Goal: Book appointment/travel/reservation

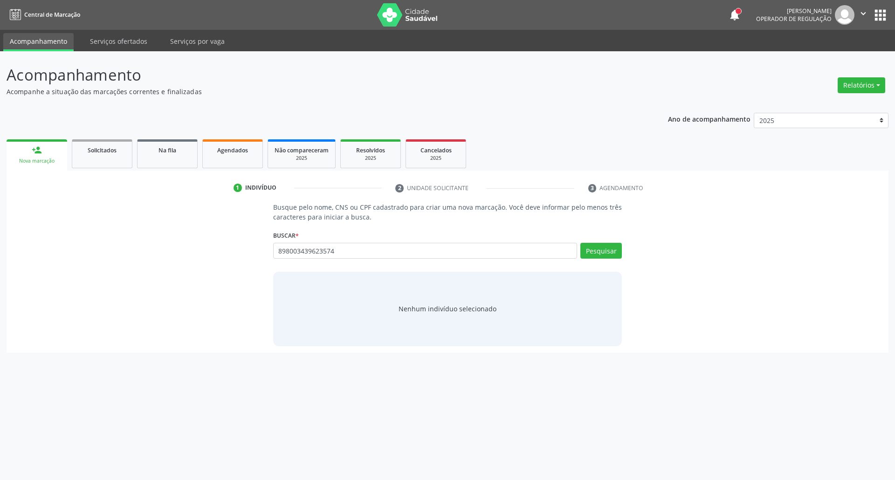
type input "898003439623574"
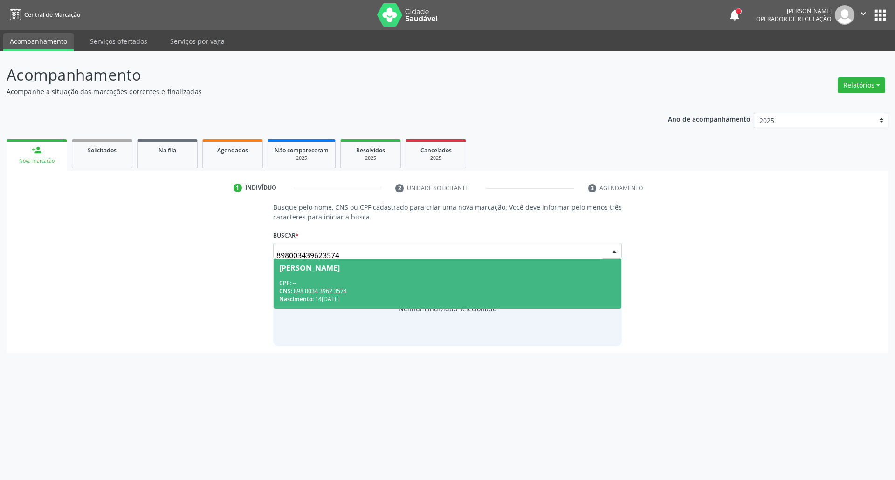
click at [385, 288] on div "CNS: 898 0034 3962 3574" at bounding box center [447, 291] width 337 height 8
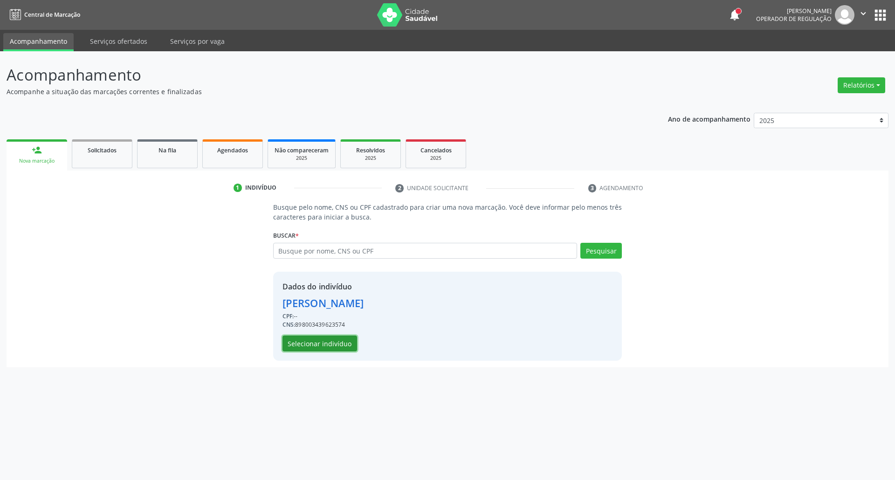
click at [344, 342] on button "Selecionar indivíduo" at bounding box center [320, 344] width 75 height 16
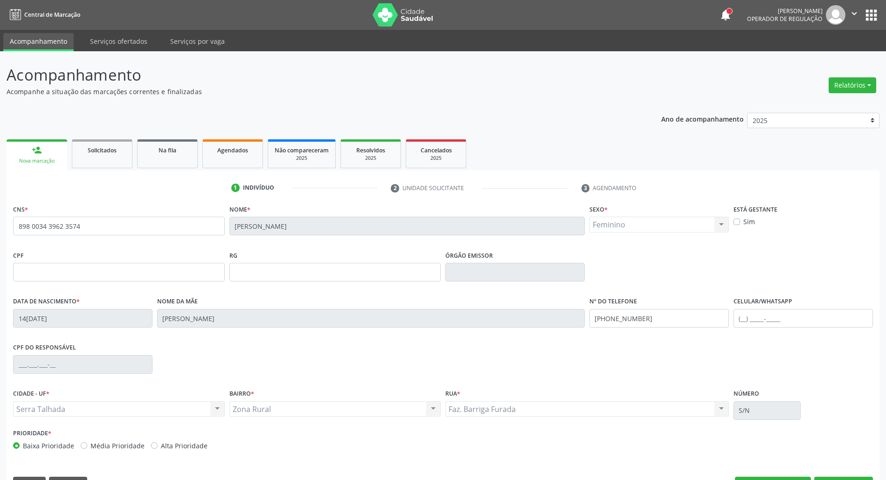
scroll to position [25, 0]
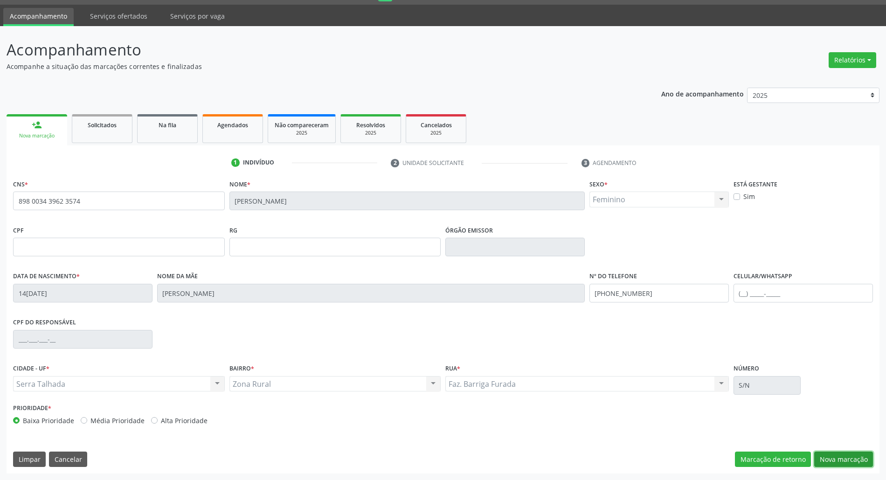
click at [849, 460] on button "Nova marcação" at bounding box center [843, 460] width 59 height 16
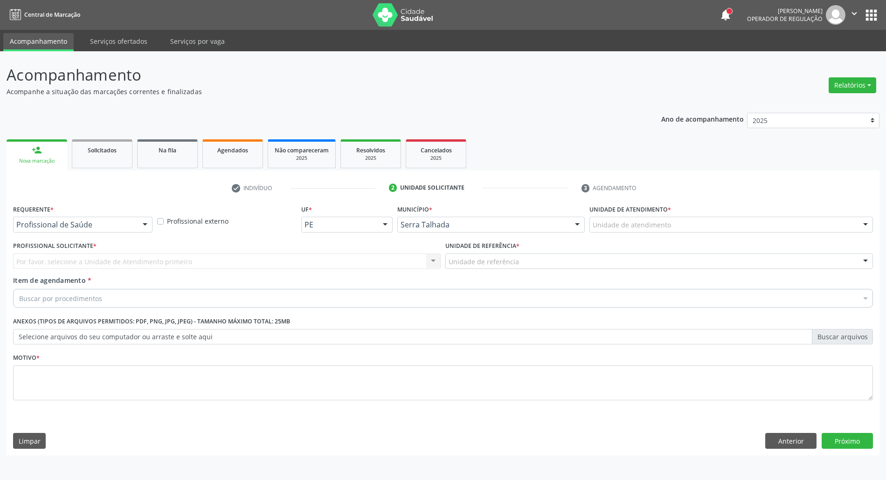
scroll to position [0, 0]
click at [140, 224] on div at bounding box center [146, 225] width 14 height 16
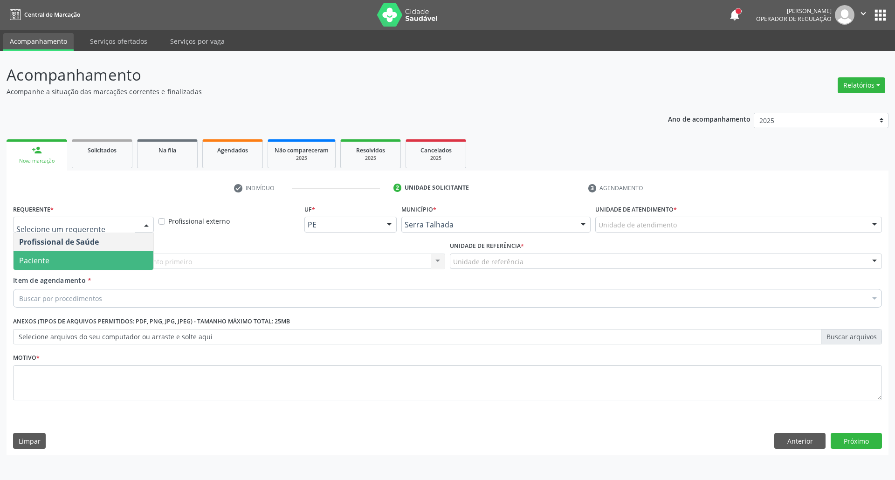
click at [128, 264] on span "Paciente" at bounding box center [84, 260] width 140 height 19
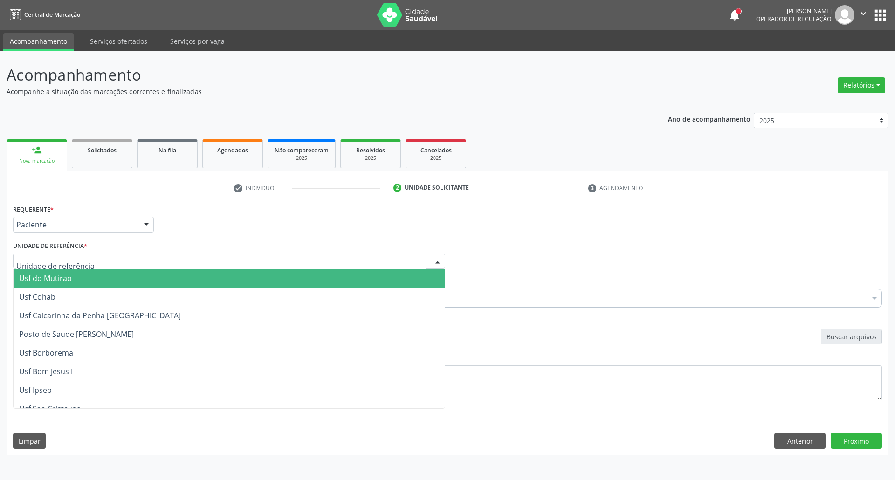
click at [128, 264] on div at bounding box center [229, 262] width 432 height 16
type input "centro"
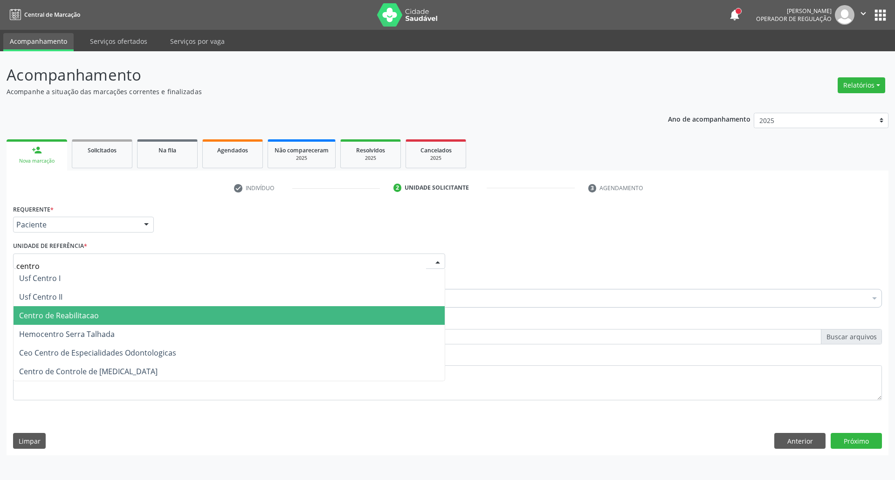
click at [96, 316] on span "Centro de Reabilitacao" at bounding box center [59, 316] width 80 height 10
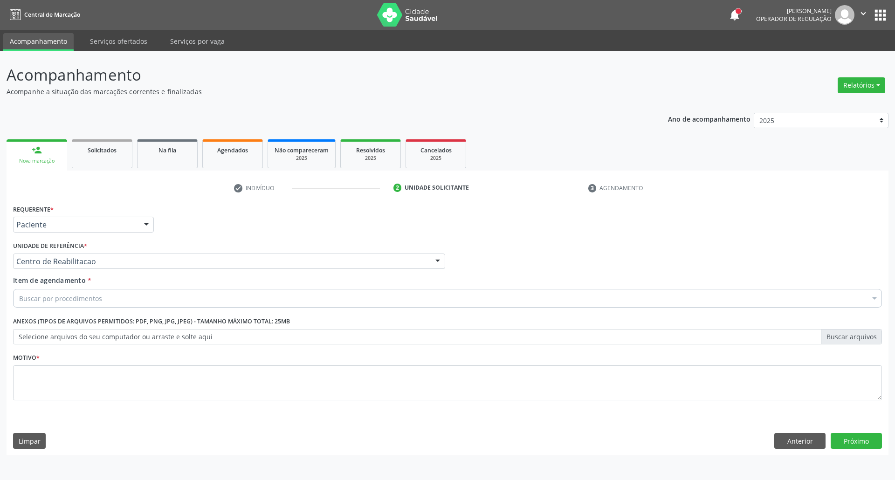
click at [103, 292] on div "Buscar por procedimentos" at bounding box center [447, 298] width 869 height 19
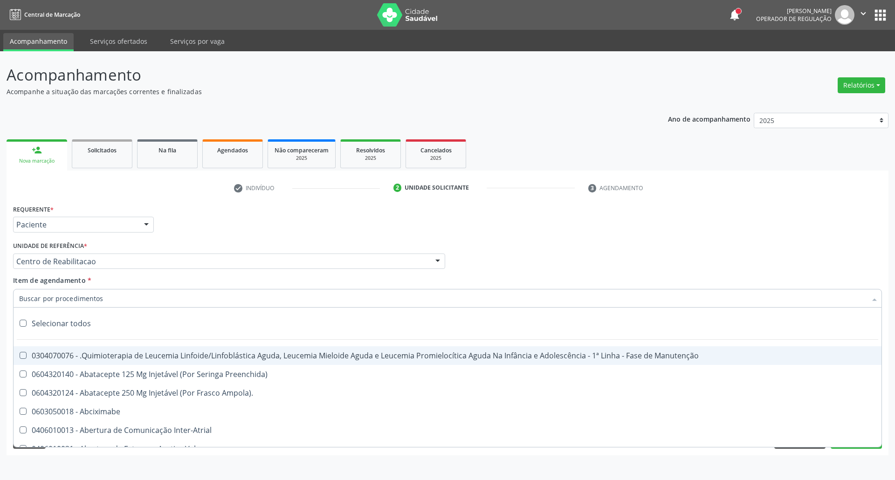
click at [101, 301] on input "Item de agendamento *" at bounding box center [443, 298] width 848 height 19
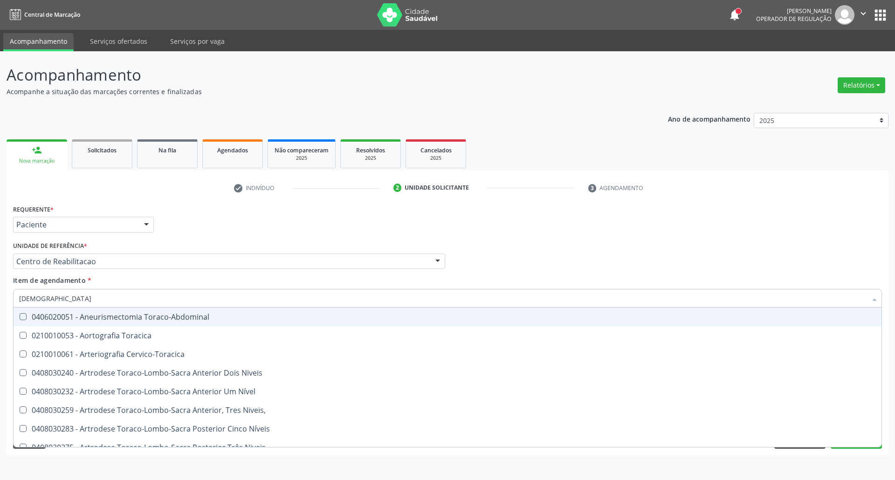
type input "torax"
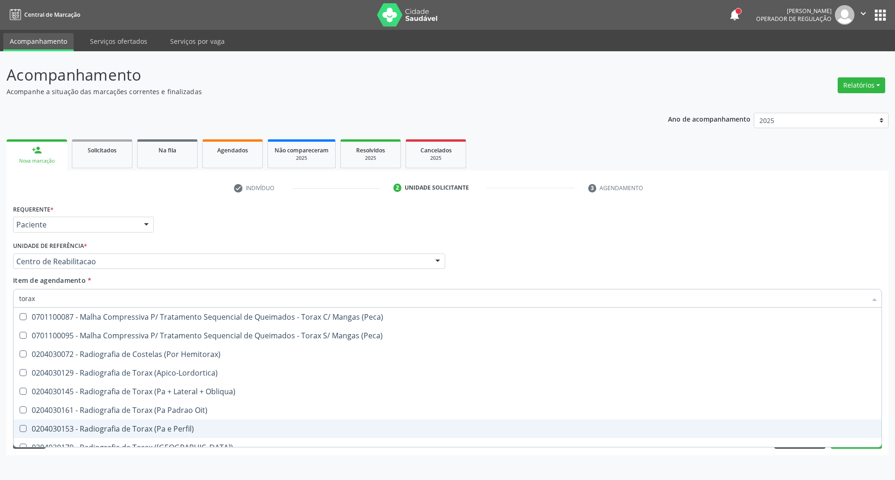
drag, startPoint x: 92, startPoint y: 426, endPoint x: 306, endPoint y: 348, distance: 227.7
click at [91, 426] on div "0204030153 - Radiografia de Torax (Pa e Perfil)" at bounding box center [447, 428] width 857 height 7
checkbox Perfil\) "true"
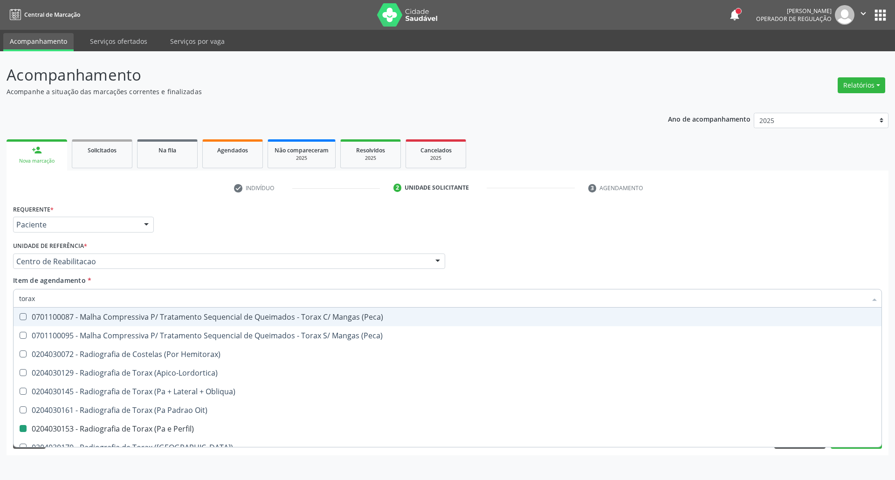
click at [499, 253] on div "Profissional Solicitante Por favor, selecione a Unidade de Atendimento primeiro…" at bounding box center [448, 257] width 874 height 36
checkbox \(Peca\) "true"
checkbox Perfil\) "false"
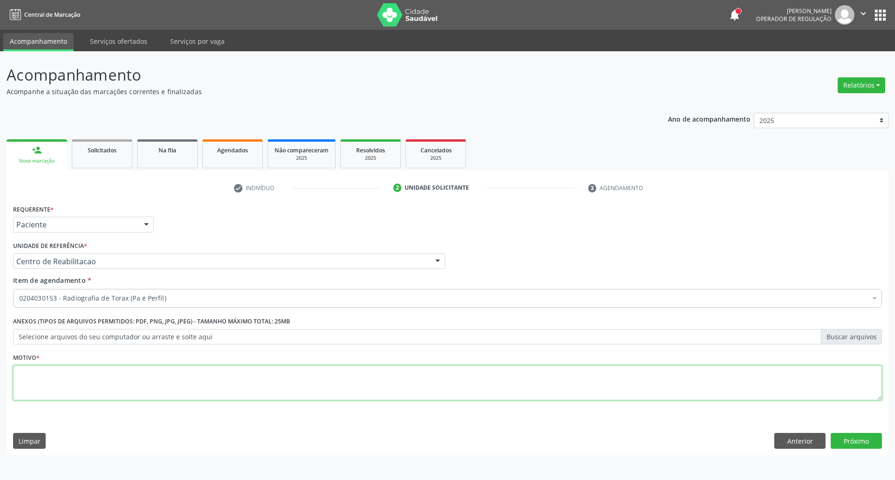
click at [319, 370] on textarea at bounding box center [447, 383] width 869 height 35
type textarea "."
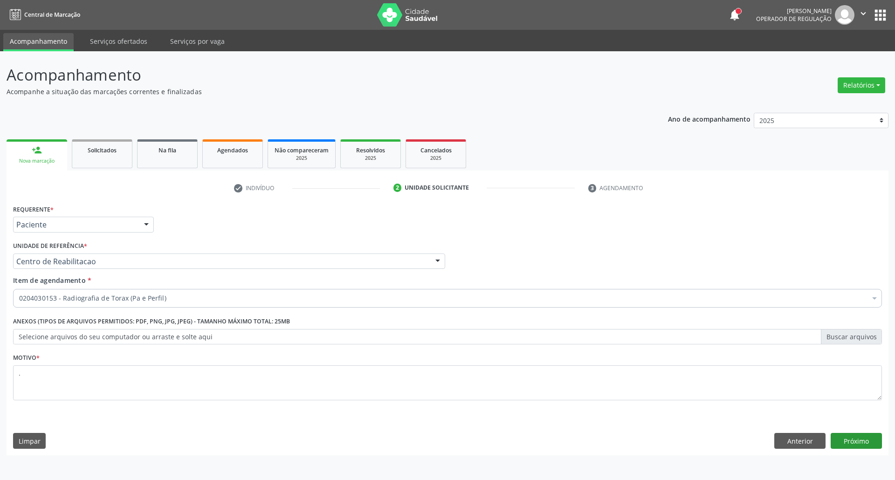
drag, startPoint x: 831, startPoint y: 452, endPoint x: 835, endPoint y: 442, distance: 10.4
click at [831, 451] on div "Requerente * Paciente Profissional de Saúde Paciente Nenhum resultado encontrad…" at bounding box center [448, 328] width 882 height 253
click at [836, 441] on button "Próximo" at bounding box center [856, 441] width 51 height 16
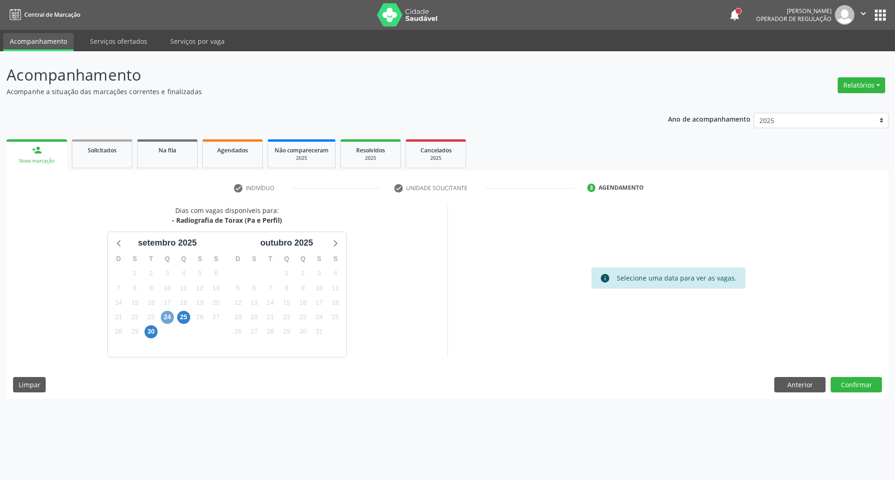
click at [170, 316] on span "24" at bounding box center [167, 317] width 13 height 13
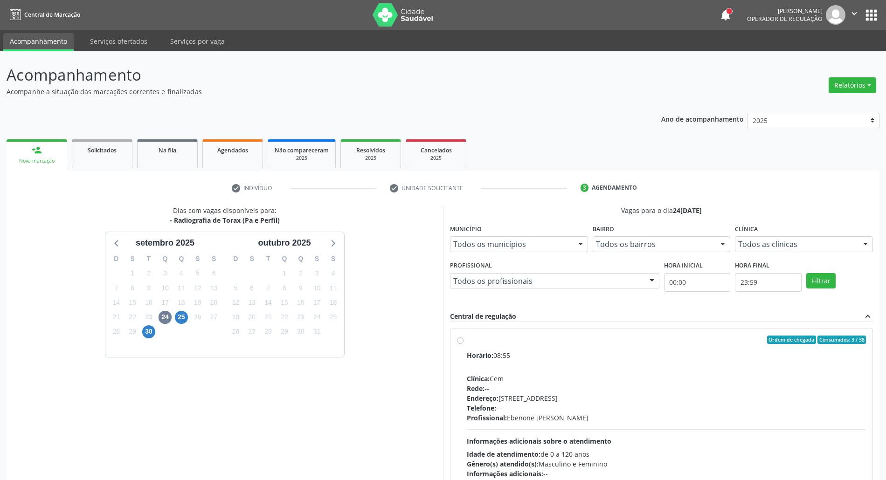
click at [648, 388] on div "Rede: --" at bounding box center [666, 389] width 399 height 10
click at [463, 344] on input "Ordem de chegada Consumidos: 3 / 38 Horário: 08:55 Clínica: Cem Rede: -- Endere…" at bounding box center [460, 340] width 7 height 8
radio input "true"
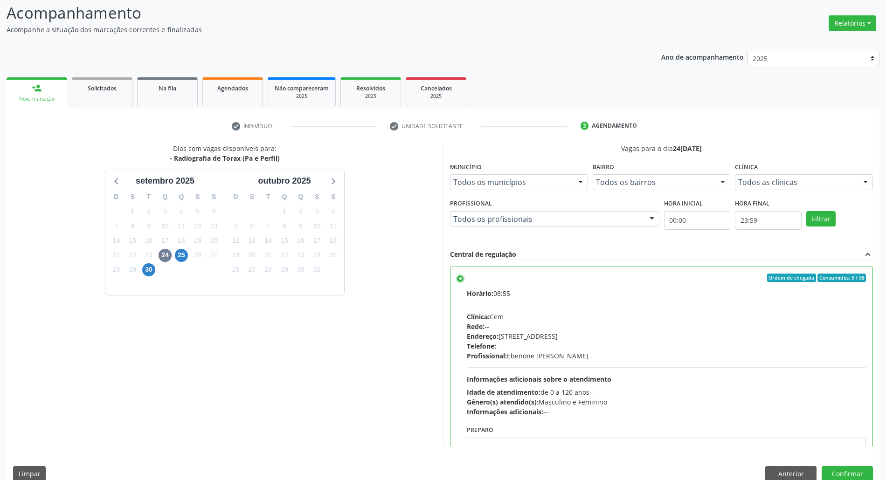
scroll to position [47, 0]
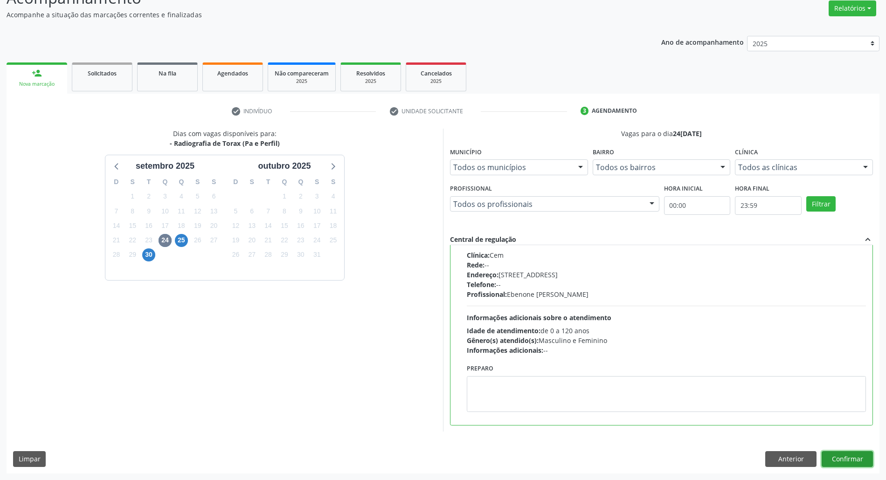
click at [848, 459] on button "Confirmar" at bounding box center [846, 459] width 51 height 16
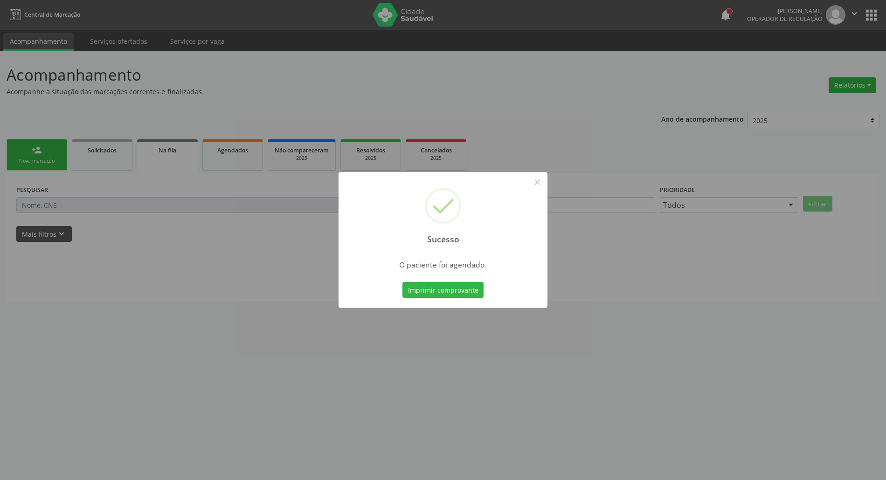
scroll to position [0, 0]
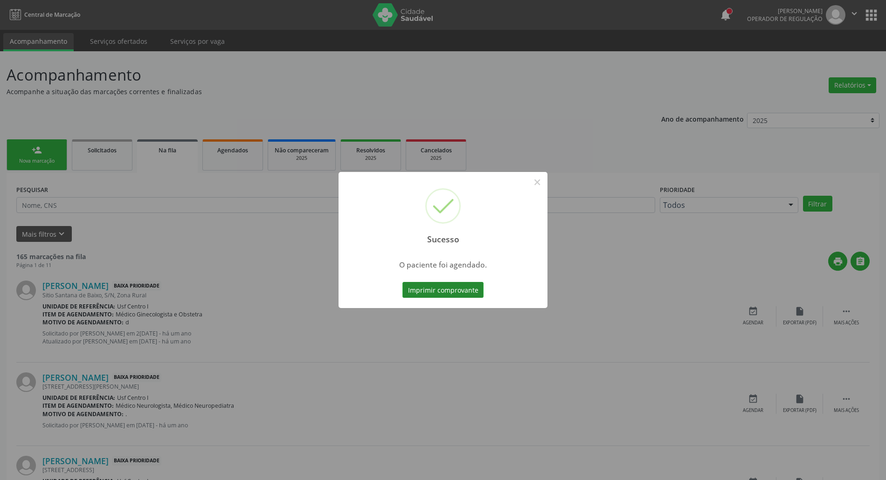
click at [449, 291] on button "Imprimir comprovante" at bounding box center [442, 290] width 81 height 16
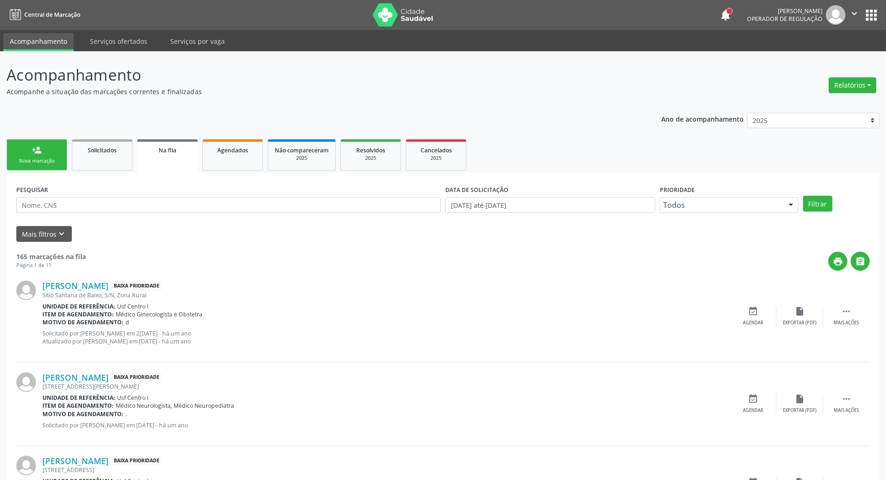
click at [25, 157] on link "person_add Nova marcação" at bounding box center [37, 154] width 61 height 31
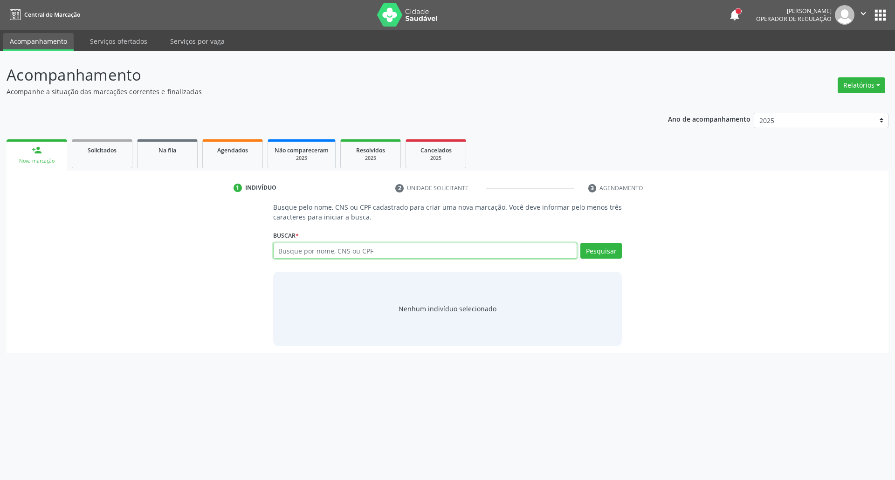
click at [416, 251] on input "text" at bounding box center [425, 251] width 304 height 16
type input "898003439623574"
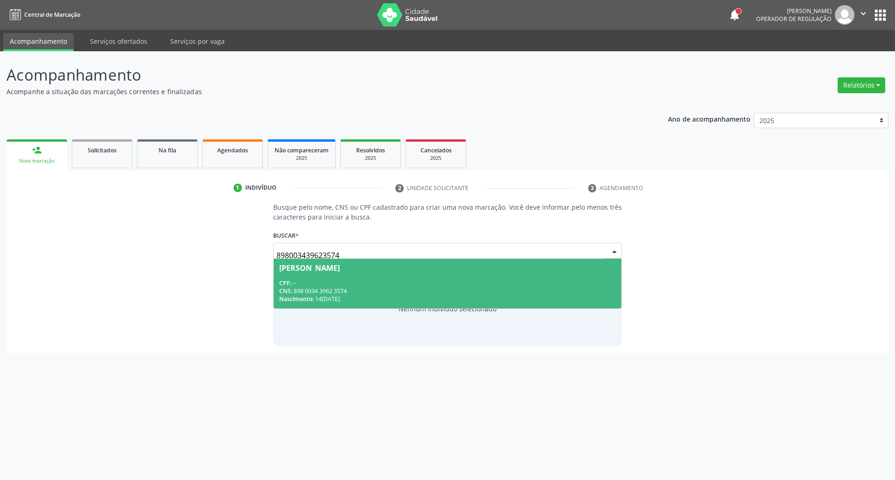
click at [323, 284] on div "CPF: --" at bounding box center [447, 283] width 337 height 8
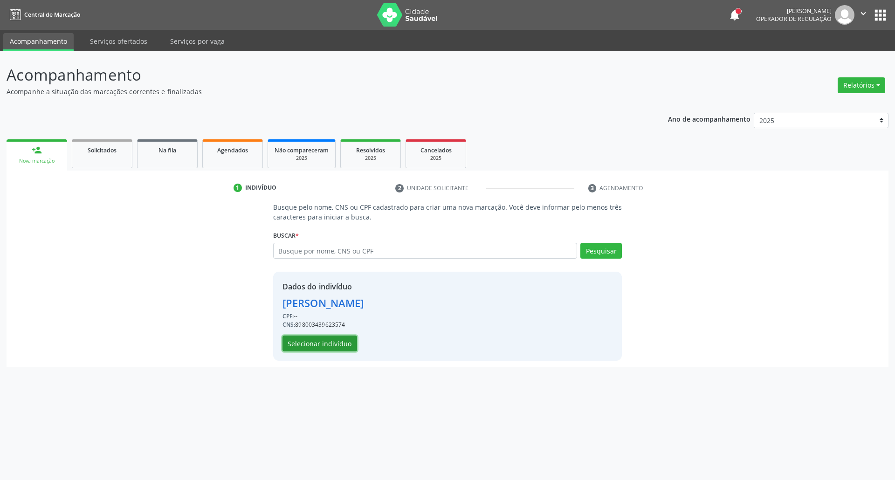
click at [321, 349] on button "Selecionar indivíduo" at bounding box center [320, 344] width 75 height 16
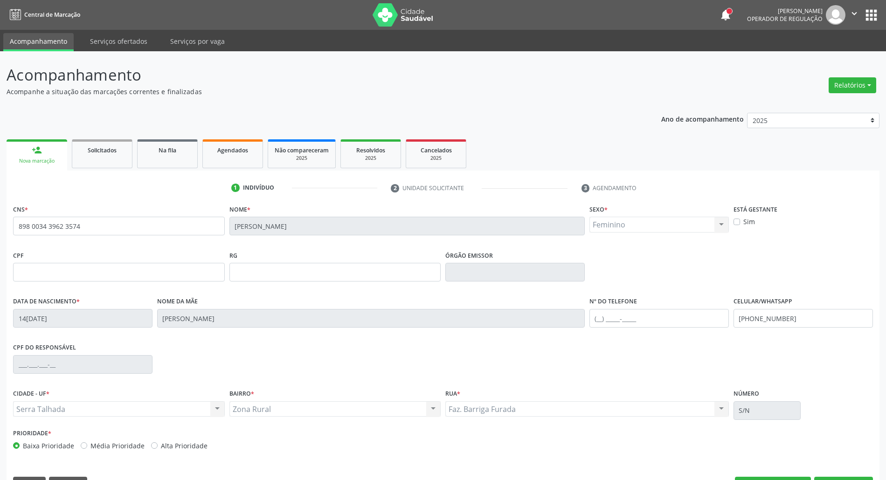
scroll to position [25, 0]
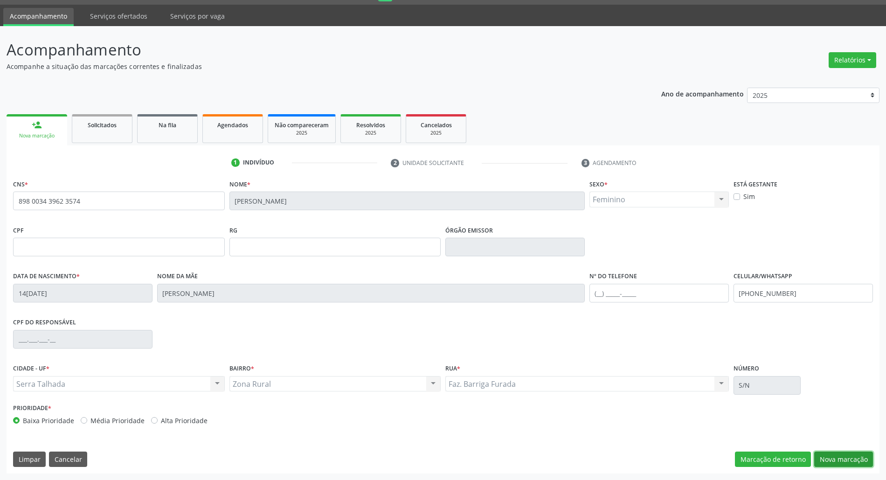
drag, startPoint x: 864, startPoint y: 454, endPoint x: 847, endPoint y: 440, distance: 21.8
click at [864, 453] on button "Nova marcação" at bounding box center [843, 460] width 59 height 16
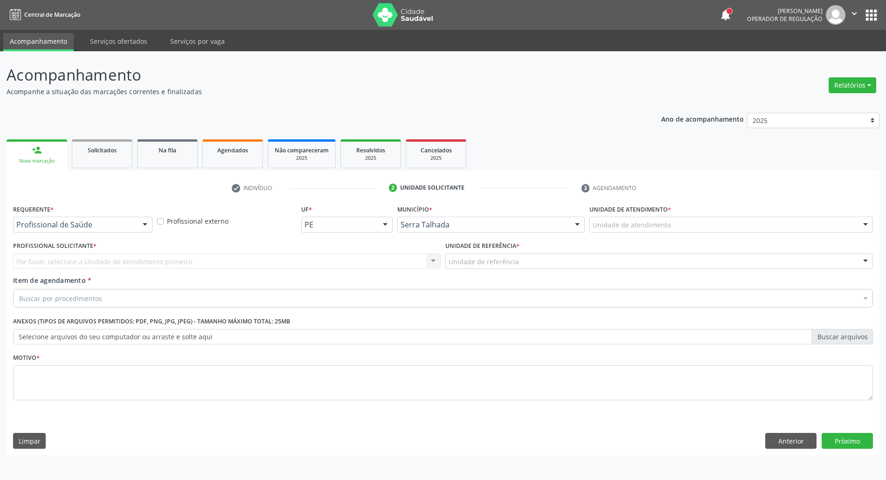
scroll to position [0, 0]
click at [107, 206] on div "Requerente * Profissional de Saúde Profissional de Saúde Paciente Nenhum result…" at bounding box center [83, 217] width 141 height 30
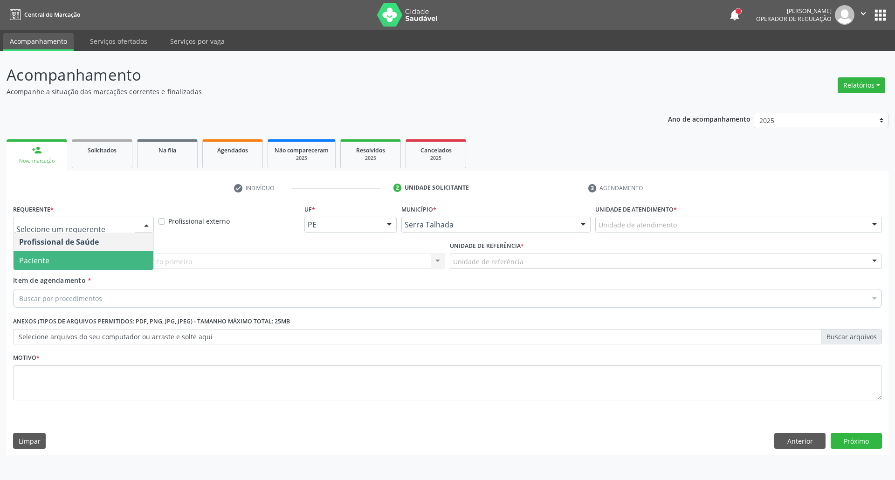
click at [97, 260] on span "Paciente" at bounding box center [84, 260] width 140 height 19
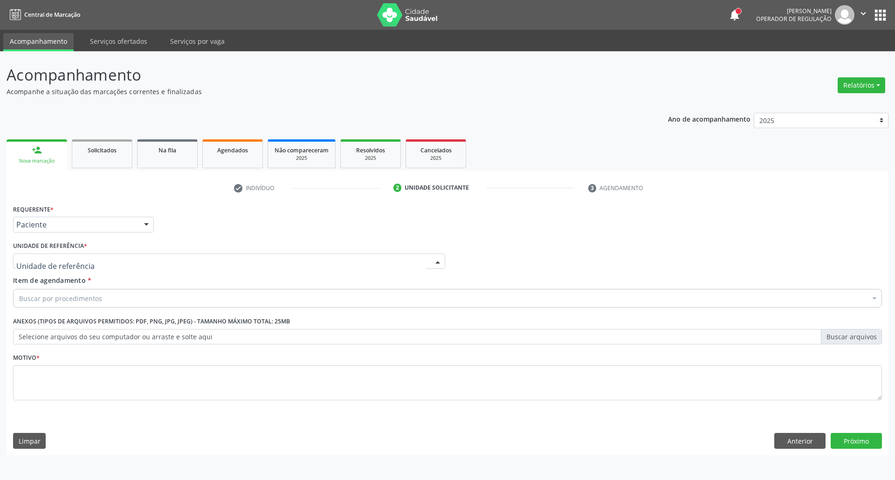
click at [97, 260] on div at bounding box center [229, 262] width 432 height 16
type input "c"
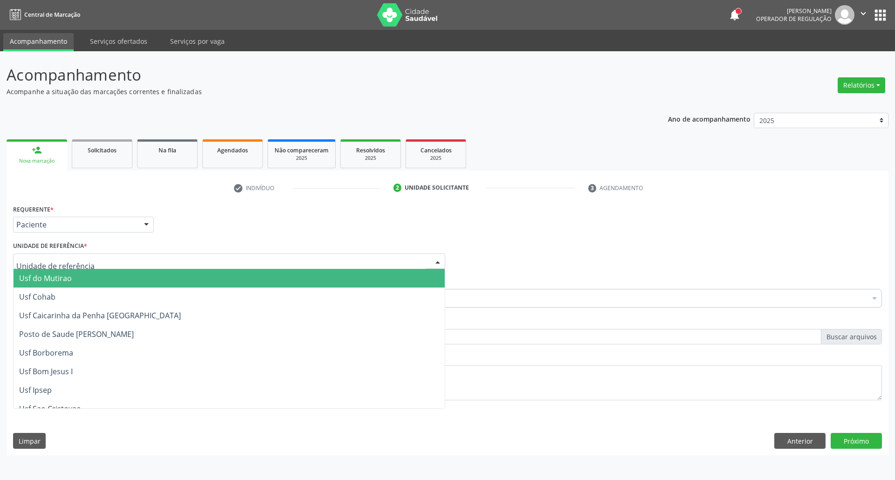
type input "g"
type input "centro"
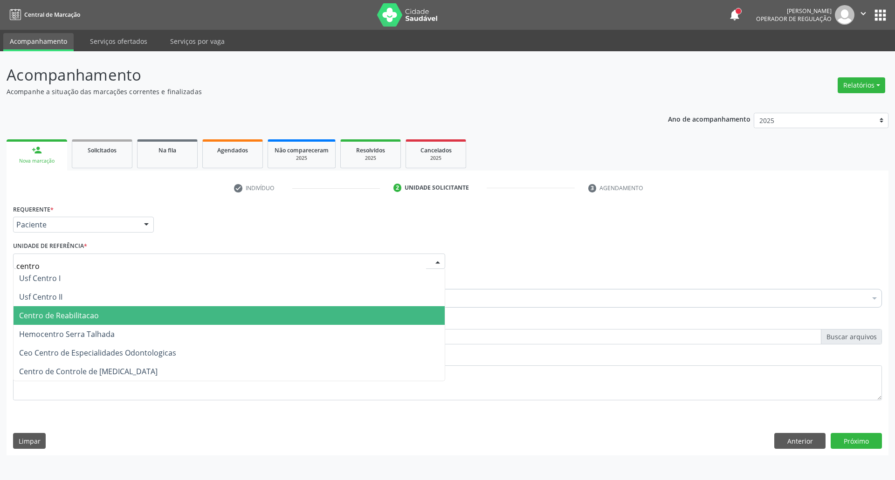
click at [118, 314] on span "Centro de Reabilitacao" at bounding box center [229, 315] width 431 height 19
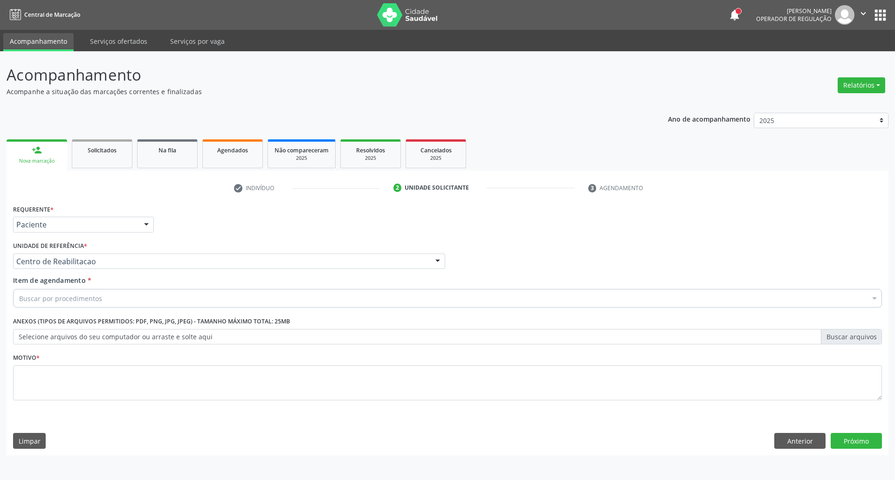
click at [122, 302] on div "Buscar por procedimentos" at bounding box center [447, 298] width 869 height 19
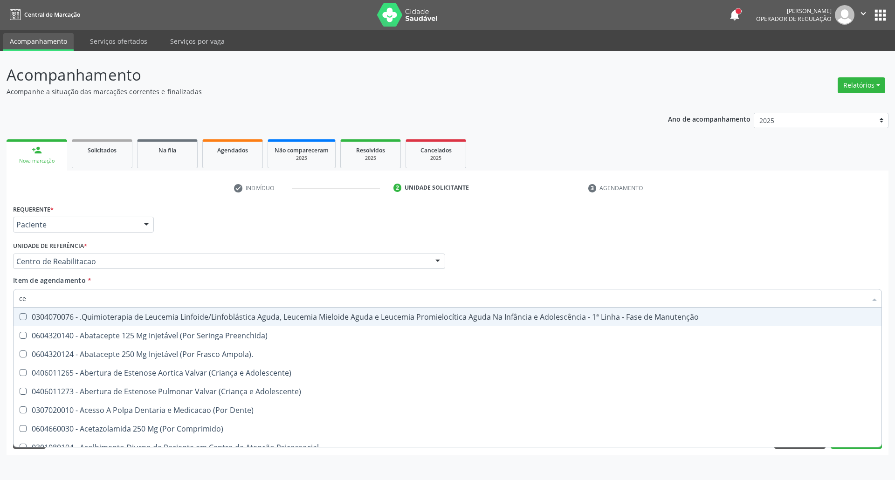
type input "c"
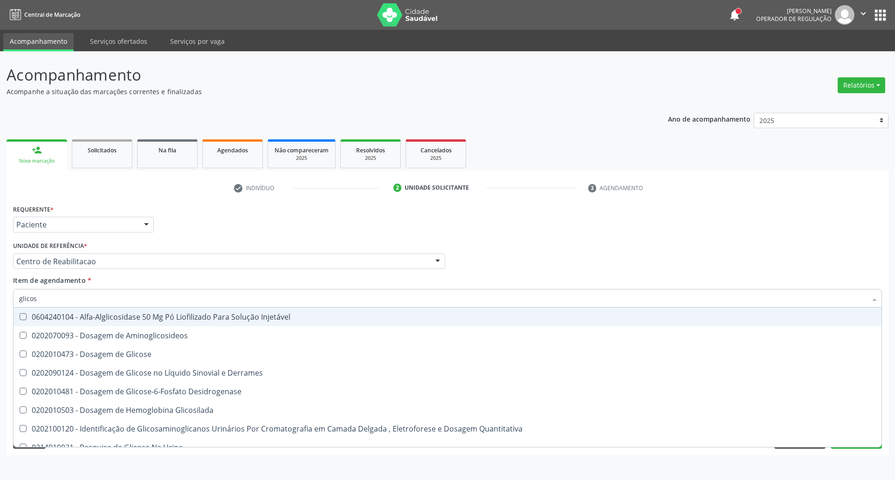
type input "glicose"
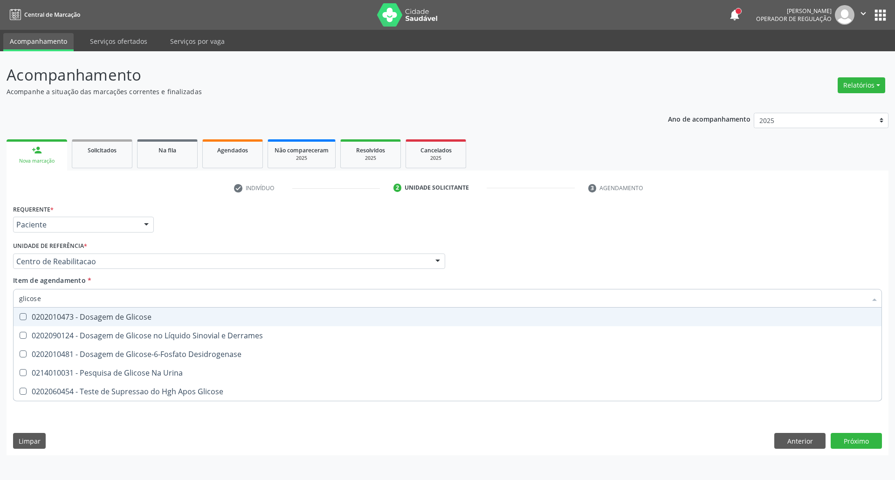
click at [129, 313] on div "0202010473 - Dosagem de Glicose" at bounding box center [447, 316] width 857 height 7
checkbox Glicose "true"
click at [127, 301] on input "glicose" at bounding box center [443, 298] width 848 height 19
type input "ac"
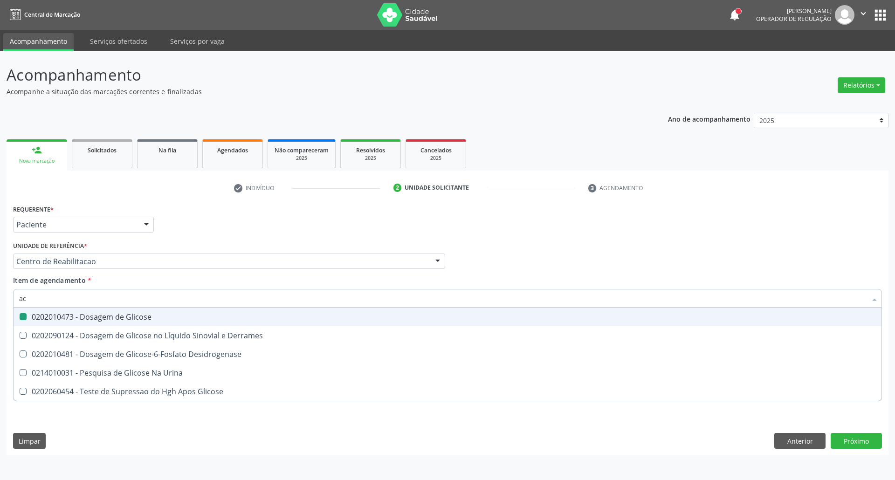
checkbox Glicose "false"
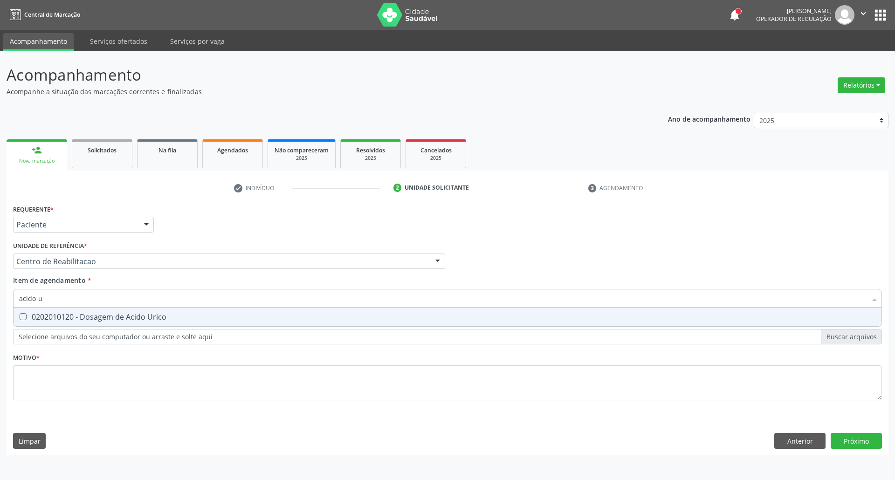
type input "acido u"
click at [32, 319] on div "0202010120 - Dosagem de Acido Urico" at bounding box center [447, 316] width 857 height 7
checkbox Urico "true"
drag, startPoint x: 51, startPoint y: 304, endPoint x: 0, endPoint y: 288, distance: 54.0
click at [0, 290] on div "Acompanhamento Acompanhe a situação das marcações correntes e finalizadas Relat…" at bounding box center [447, 265] width 895 height 429
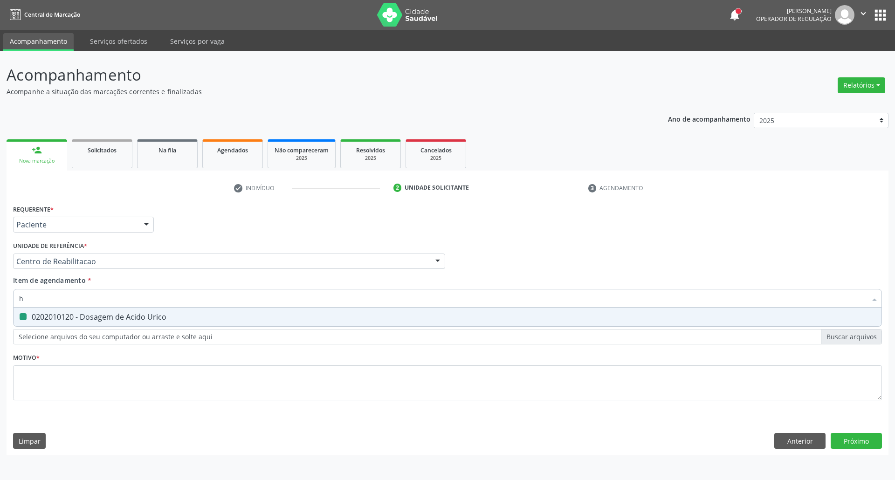
type input "he"
checkbox Urico "false"
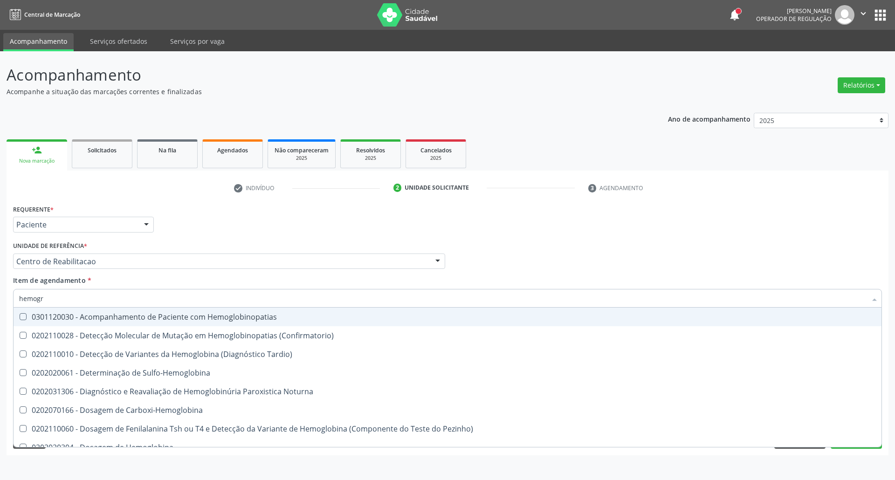
type input "hemogra"
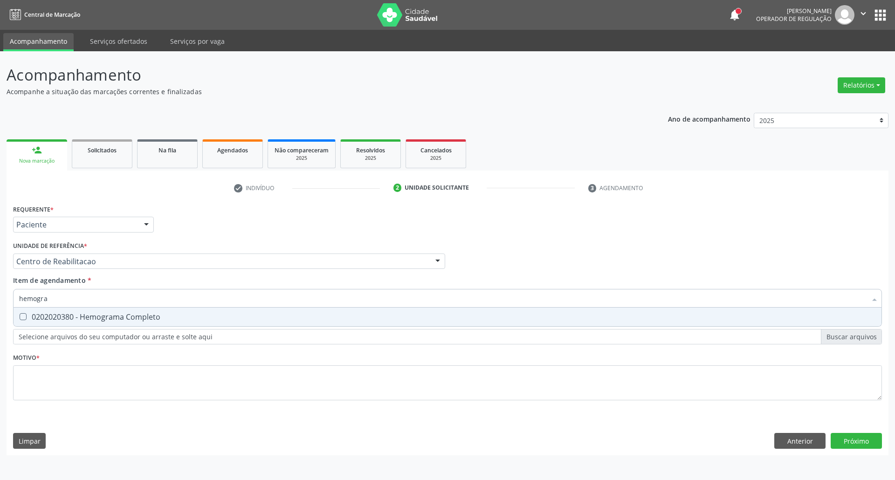
click at [40, 317] on div "0202020380 - Hemograma Completo" at bounding box center [447, 316] width 857 height 7
checkbox Completo "true"
click at [0, 275] on div "Acompanhamento Acompanhe a situação das marcações correntes e finalizadas Relat…" at bounding box center [447, 265] width 895 height 429
type input "c"
checkbox Completo "false"
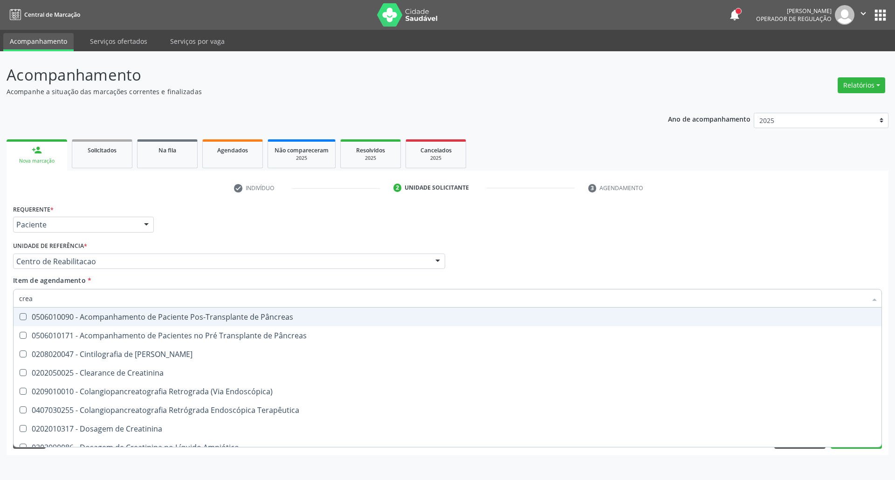
type input "creat"
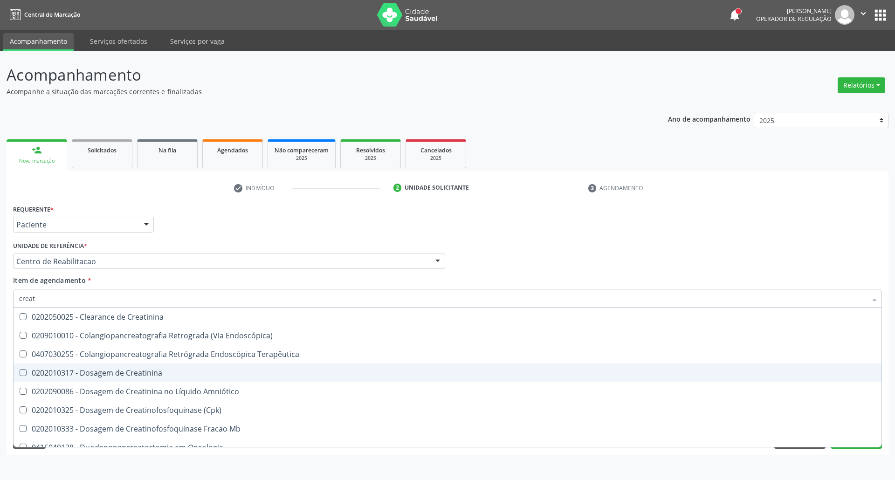
drag, startPoint x: 43, startPoint y: 375, endPoint x: 47, endPoint y: 338, distance: 37.5
click at [42, 373] on div "0202010317 - Dosagem de Creatinina" at bounding box center [447, 372] width 857 height 7
checkbox Creatinina "true"
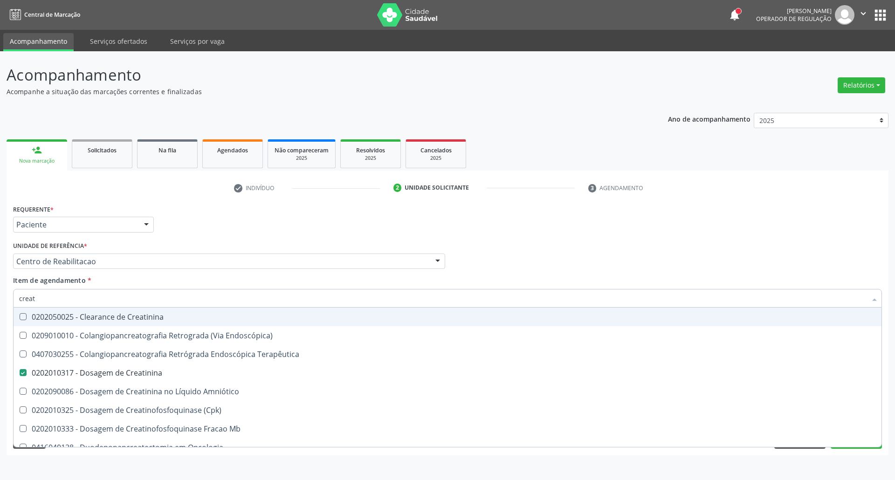
click at [0, 279] on div "Acompanhamento Acompanhe a situação das marcações correntes e finalizadas Relat…" at bounding box center [447, 265] width 895 height 429
type input "ur"
checkbox Creatinina "false"
type input "ureia"
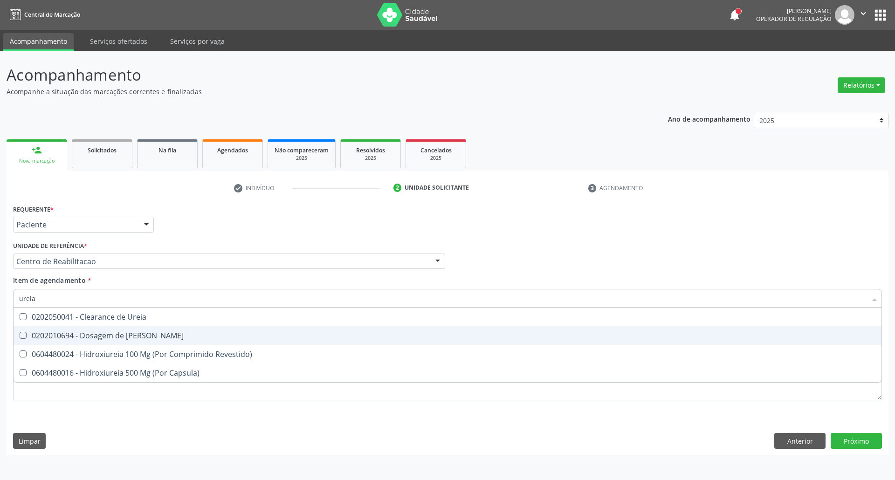
drag, startPoint x: 48, startPoint y: 332, endPoint x: 51, endPoint y: 312, distance: 19.9
click at [48, 332] on div "0202010694 - Dosagem de [PERSON_NAME]" at bounding box center [447, 335] width 857 height 7
checkbox Ureia "true"
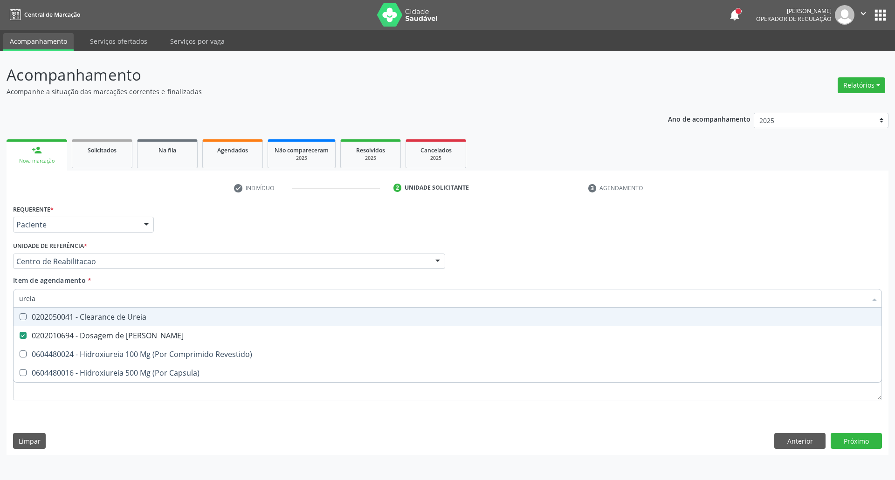
drag, startPoint x: 55, startPoint y: 297, endPoint x: 0, endPoint y: 295, distance: 54.6
click at [0, 300] on div "Acompanhamento Acompanhe a situação das marcações correntes e finalizadas Relat…" at bounding box center [447, 265] width 895 height 429
type input "c"
checkbox Ureia "false"
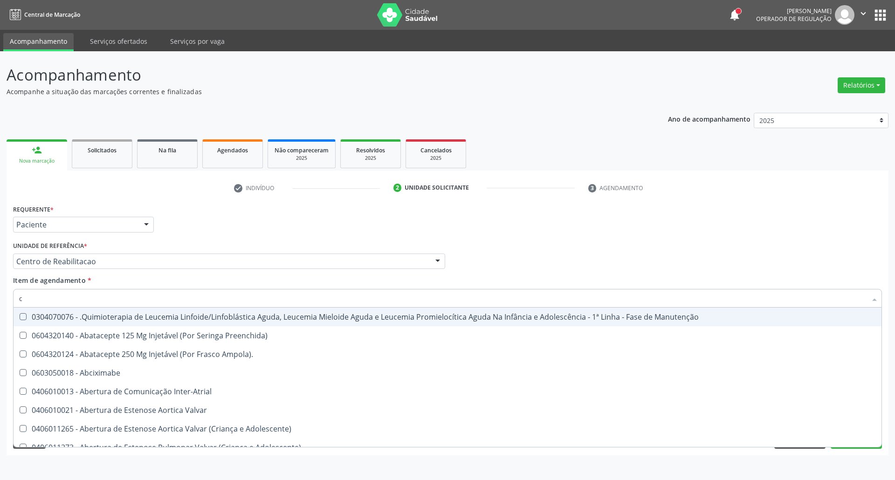
type input "co"
checkbox Coclear "true"
checkbox Tempo "true"
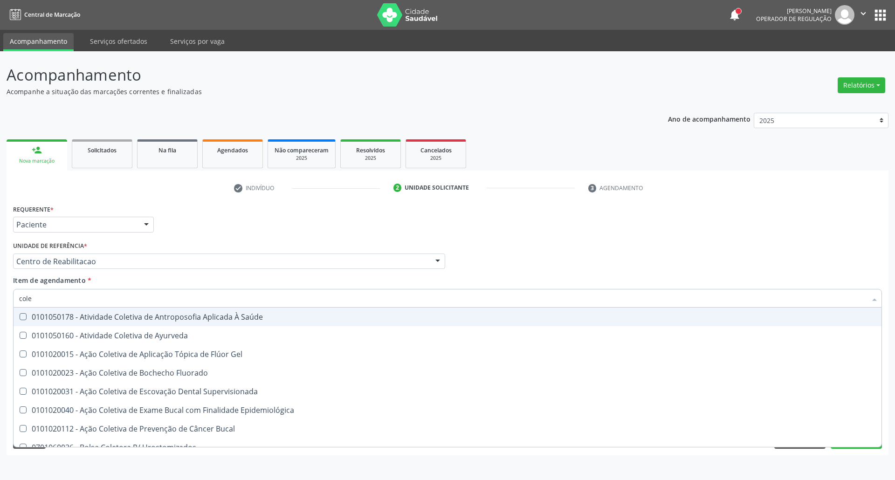
type input "coles"
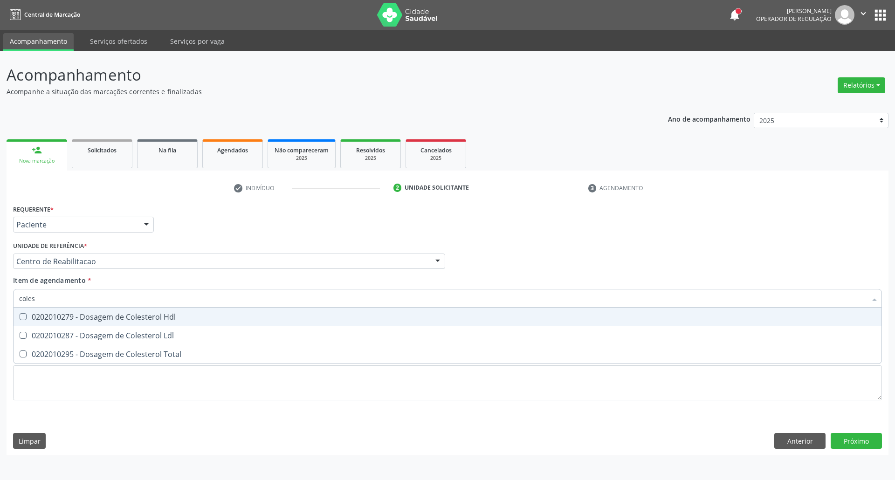
click at [28, 319] on div "0202010279 - Dosagem de Colesterol Hdl" at bounding box center [447, 316] width 857 height 7
checkbox Hdl "true"
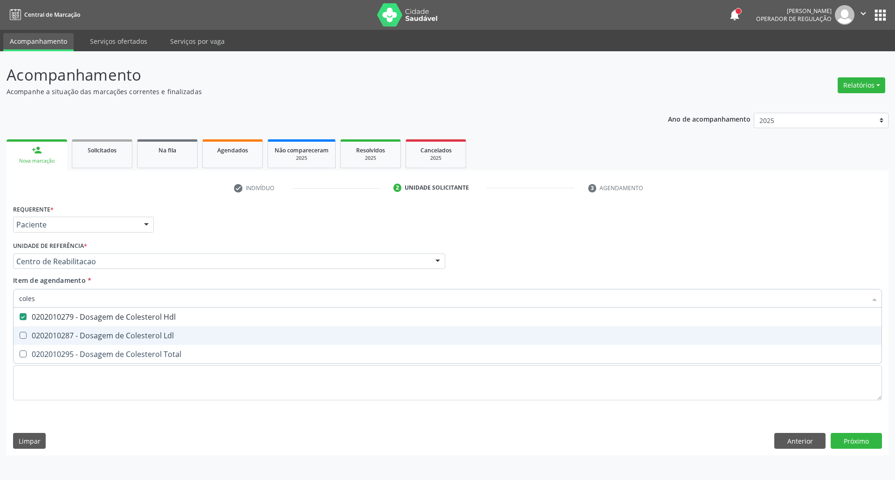
click at [28, 334] on div "0202010287 - Dosagem de Colesterol Ldl" at bounding box center [447, 335] width 857 height 7
checkbox Ldl "true"
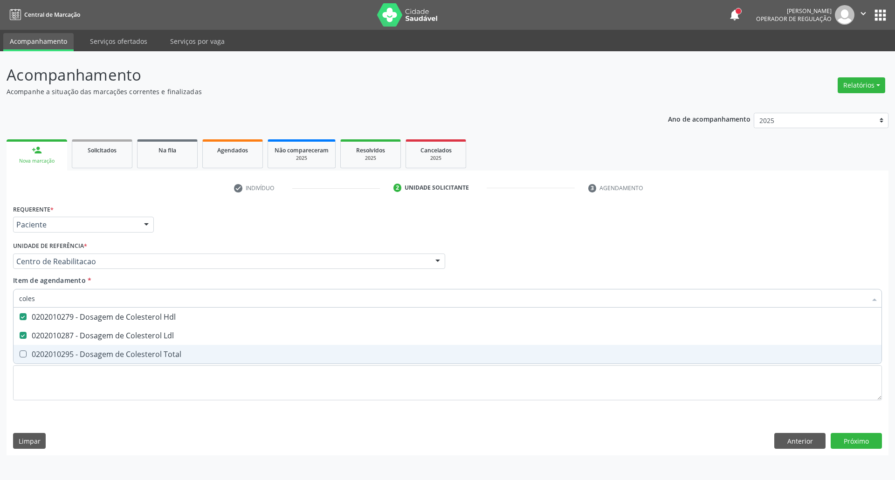
click at [30, 344] on ul "Desfazer seleção 0202010279 - Dosagem de Colesterol Hdl 0202010287 - Dosagem de…" at bounding box center [448, 336] width 868 height 56
drag, startPoint x: 36, startPoint y: 350, endPoint x: 46, endPoint y: 314, distance: 36.8
click at [35, 347] on span "0202010295 - Dosagem de Colesterol Total" at bounding box center [448, 354] width 868 height 19
checkbox Total "true"
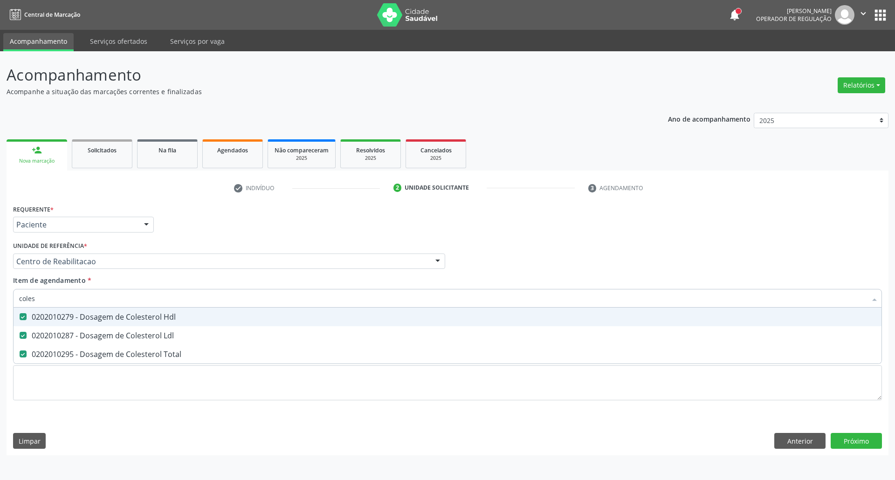
drag, startPoint x: 48, startPoint y: 295, endPoint x: 0, endPoint y: 295, distance: 48.5
click at [0, 295] on div "Acompanhamento Acompanhe a situação das marcações correntes e finalizadas Relat…" at bounding box center [447, 265] width 895 height 429
type input "b"
checkbox Hdl "false"
checkbox Ldl "false"
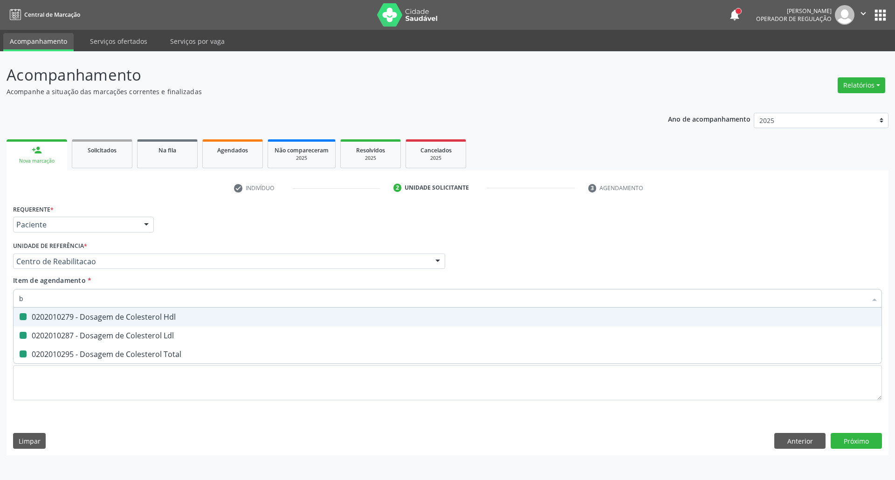
checkbox Total "false"
type input "bilirru"
drag, startPoint x: 38, startPoint y: 321, endPoint x: 43, endPoint y: 318, distance: 6.3
click at [38, 321] on div "0202010201 - Dosagem de Bilirrubina Total e Fracoes" at bounding box center [447, 316] width 857 height 7
checkbox Fracoes "true"
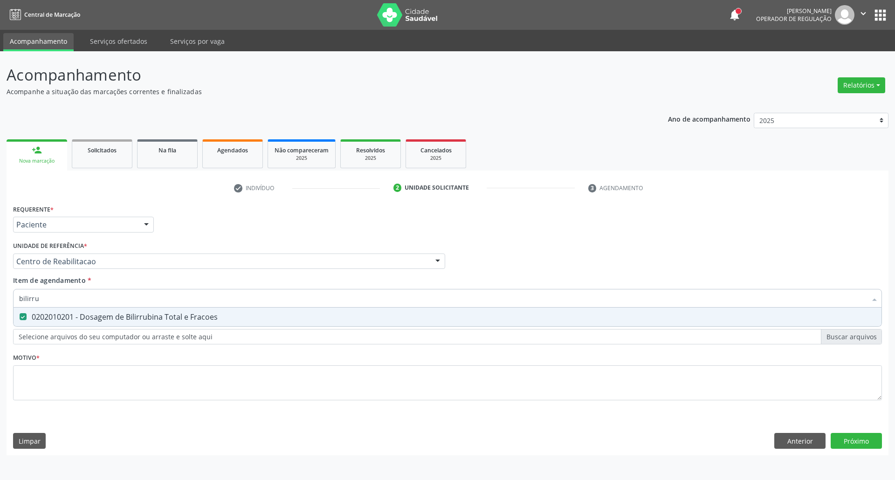
drag, startPoint x: 38, startPoint y: 300, endPoint x: 0, endPoint y: 297, distance: 38.4
click at [0, 299] on div "Acompanhamento Acompanhe a situação das marcações correntes e finalizadas Relat…" at bounding box center [447, 265] width 895 height 429
type input "tg"
drag, startPoint x: 57, startPoint y: 314, endPoint x: 56, endPoint y: 327, distance: 13.5
click at [57, 315] on div "0202010643 - Dosagem de Transaminase Glutamico-Oxalacetica (Tgo)" at bounding box center [447, 316] width 857 height 7
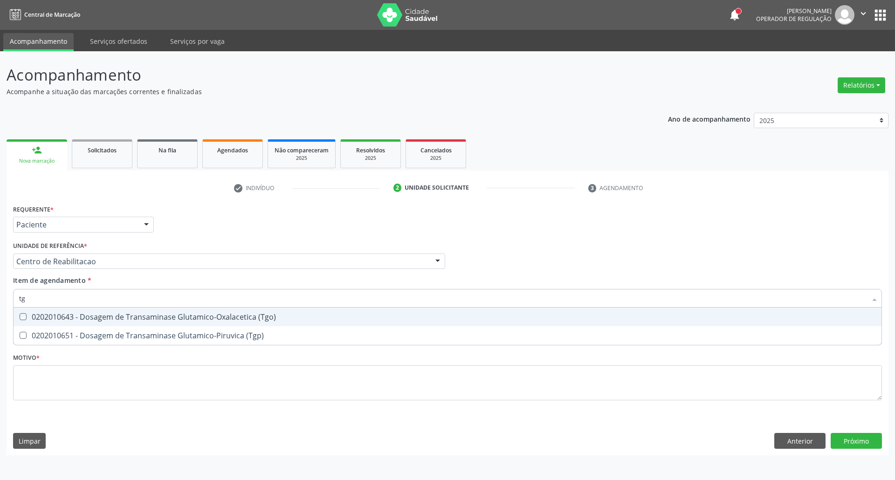
checkbox \(Tgo\) "true"
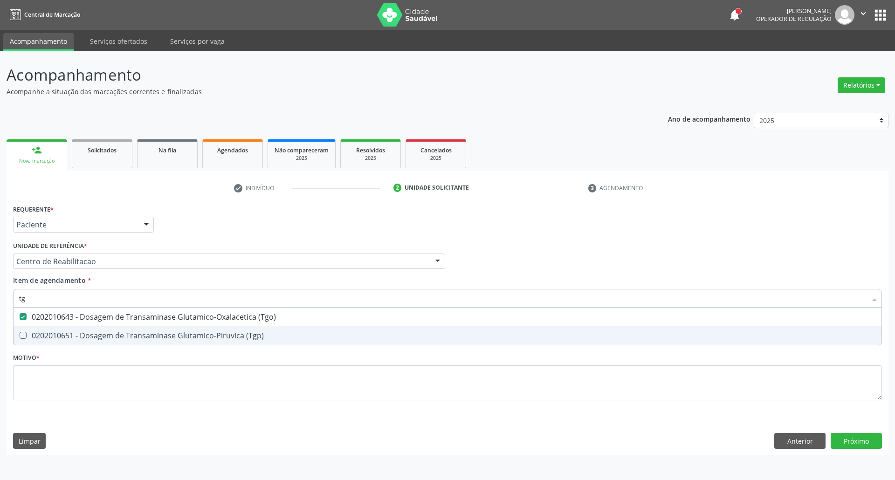
drag, startPoint x: 56, startPoint y: 336, endPoint x: 53, endPoint y: 314, distance: 22.6
click at [56, 336] on div "0202010651 - Dosagem de Transaminase Glutamico-Piruvica (Tgp)" at bounding box center [447, 335] width 857 height 7
checkbox \(Tgp\) "true"
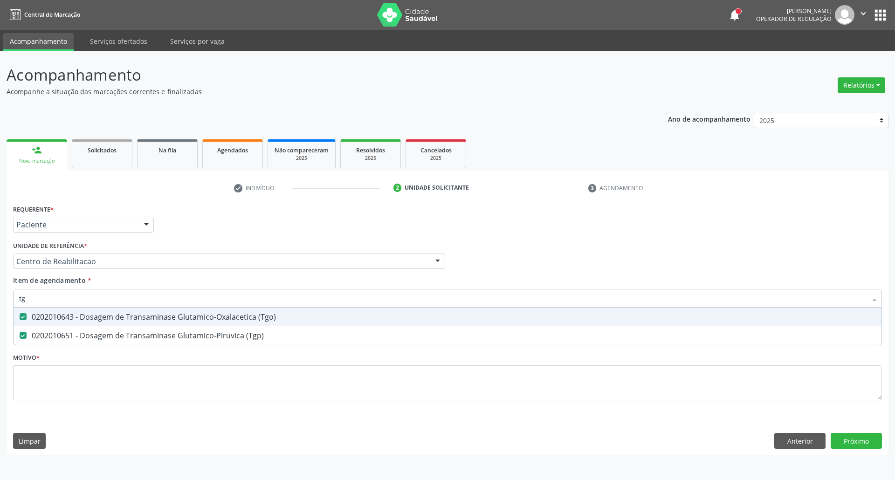
click at [53, 303] on input "tg" at bounding box center [443, 298] width 848 height 19
type input "t"
checkbox \(Tgo\) "false"
checkbox \(Tgp\) "false"
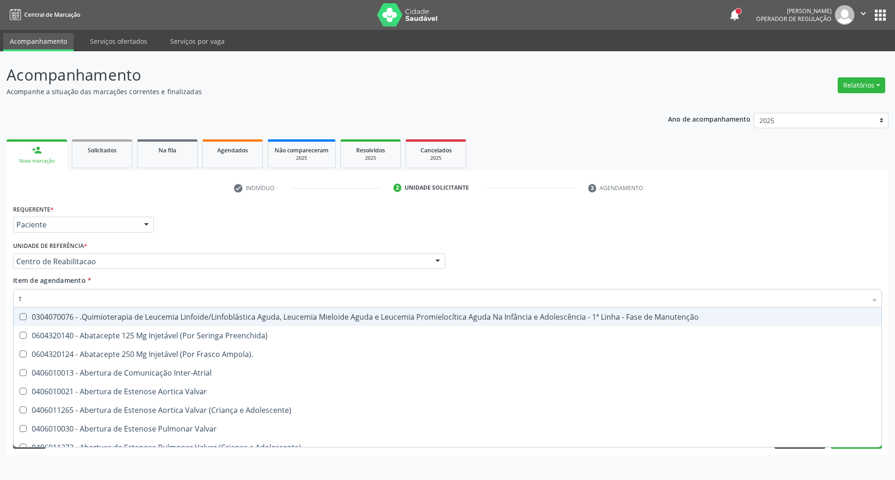
type input "tr"
checkbox Visual "true"
checkbox Primária "true"
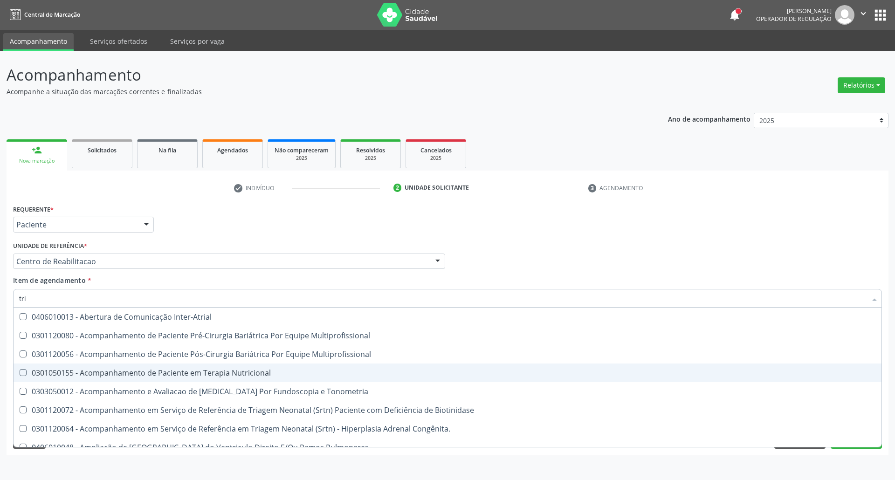
type input "trig"
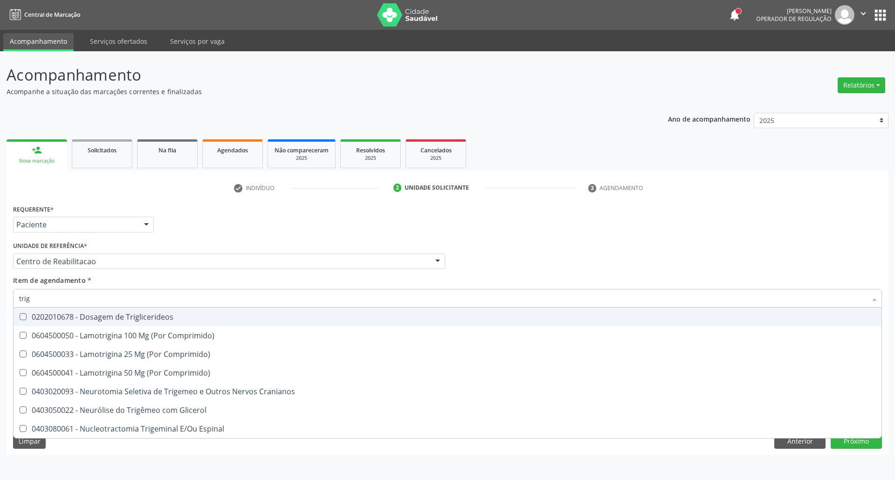
click at [159, 323] on span "0202010678 - Dosagem de Triglicerideos" at bounding box center [448, 317] width 868 height 19
checkbox Triglicerideos "true"
click at [157, 306] on input "trig" at bounding box center [443, 298] width 848 height 19
type input "he"
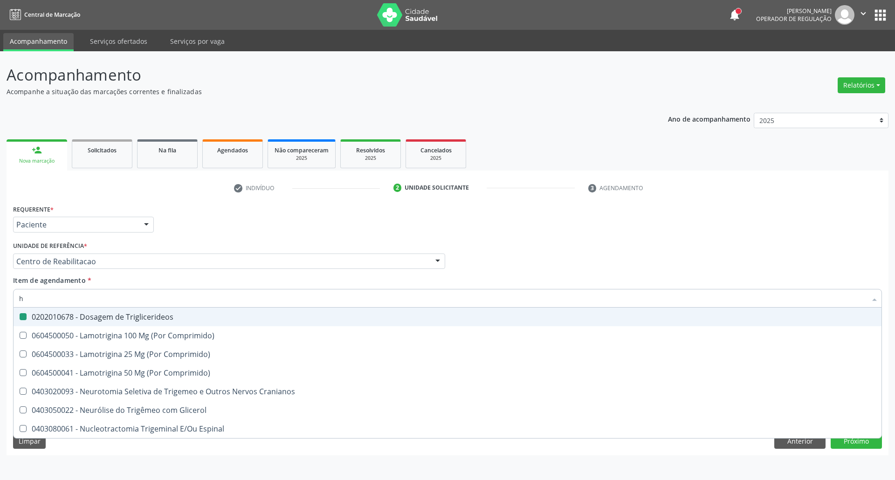
checkbox Triglicerideos "false"
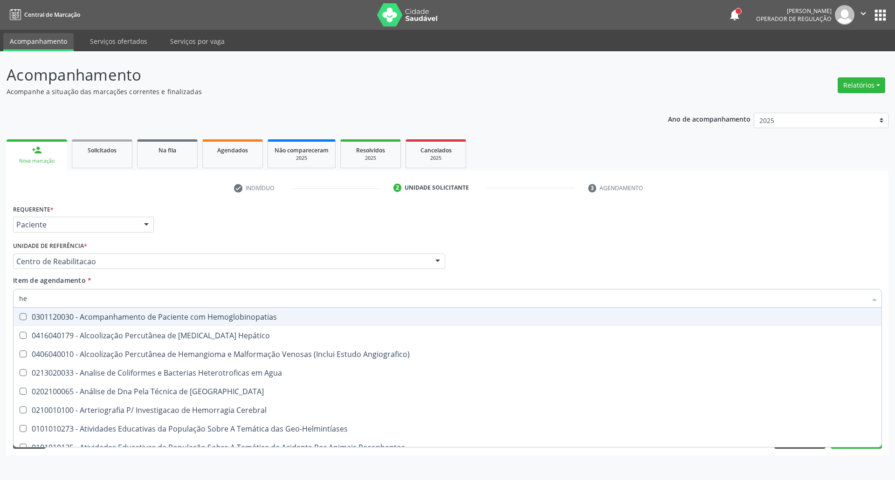
type input "hem"
checkbox II "true"
checkbox Completo "false"
type input "hemo"
checkbox Retro-Retal "true"
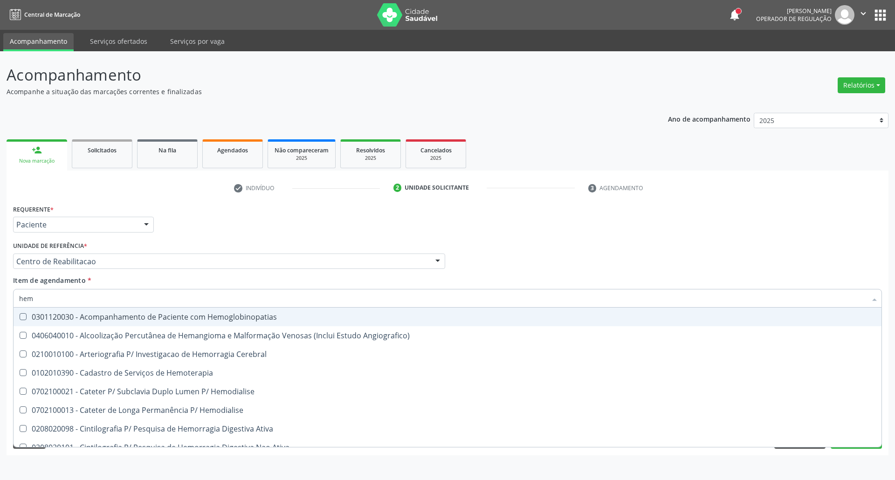
checkbox Completo "false"
type input "hemog"
checkbox Carboxi-Hemoglobina "true"
type input "hemogl"
checkbox Completo "false"
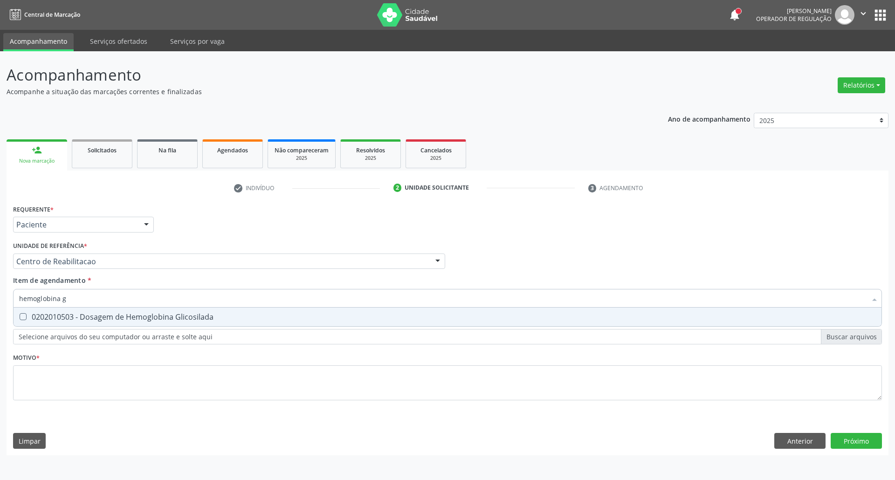
type input "hemoglobina g"
click at [148, 319] on div "0202010503 - Dosagem de Hemoglobina Glicosilada" at bounding box center [447, 316] width 857 height 7
checkbox Glicosilada "true"
click at [150, 298] on input "hemoglobina g" at bounding box center [443, 298] width 848 height 19
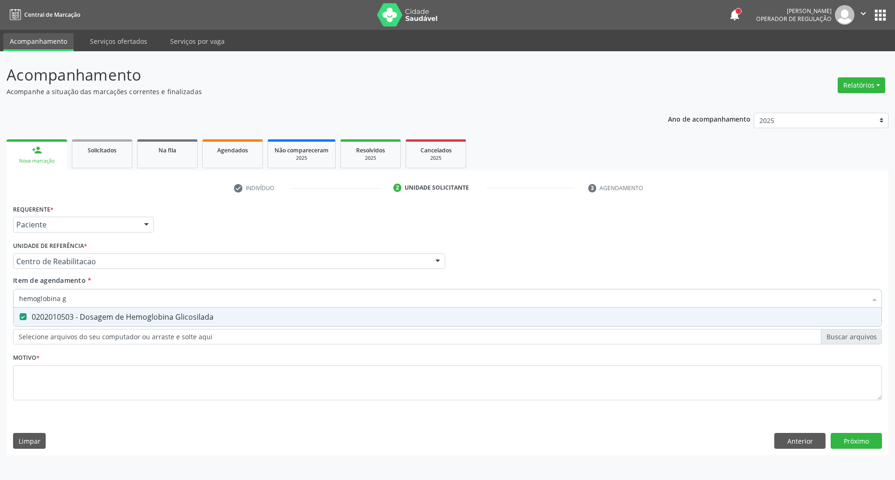
click at [150, 298] on input "hemoglobina g" at bounding box center [443, 298] width 848 height 19
type input "t"
checkbox Glicosilada "false"
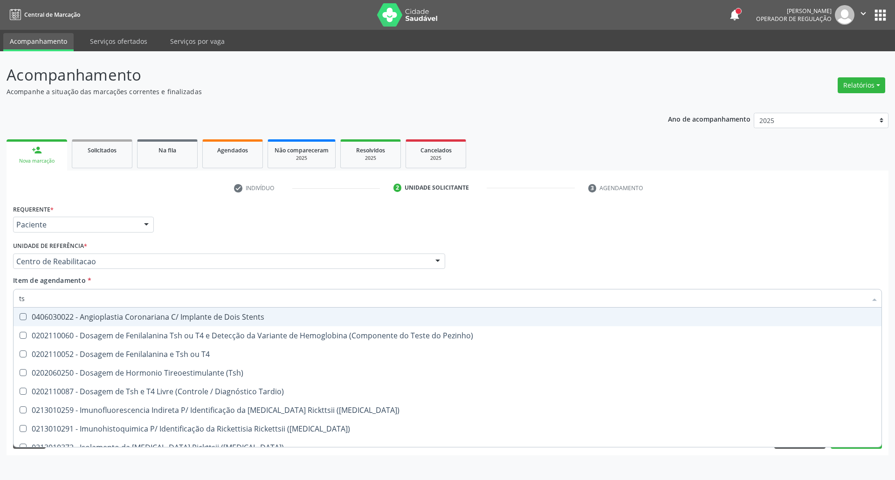
type input "tsh"
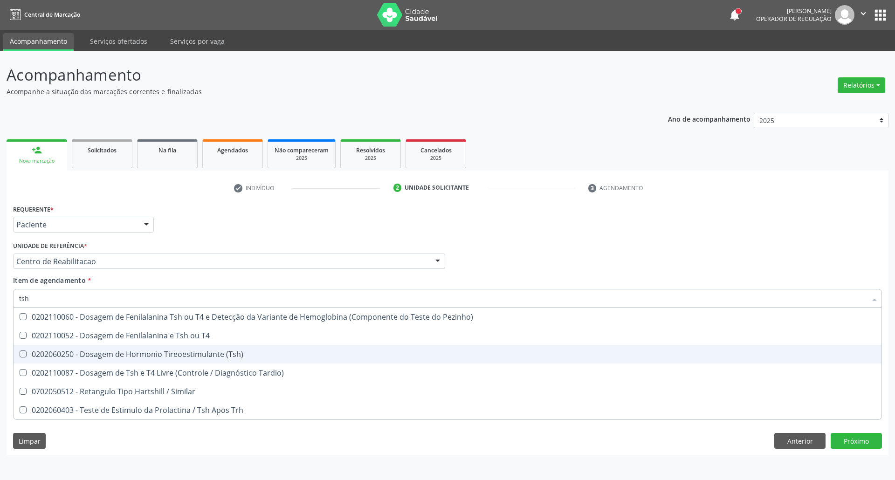
drag, startPoint x: 138, startPoint y: 357, endPoint x: 133, endPoint y: 329, distance: 28.4
click at [138, 356] on div "0202060250 - Dosagem de Hormonio Tireoestimulante (Tsh)" at bounding box center [447, 354] width 857 height 7
checkbox \(Tsh\) "true"
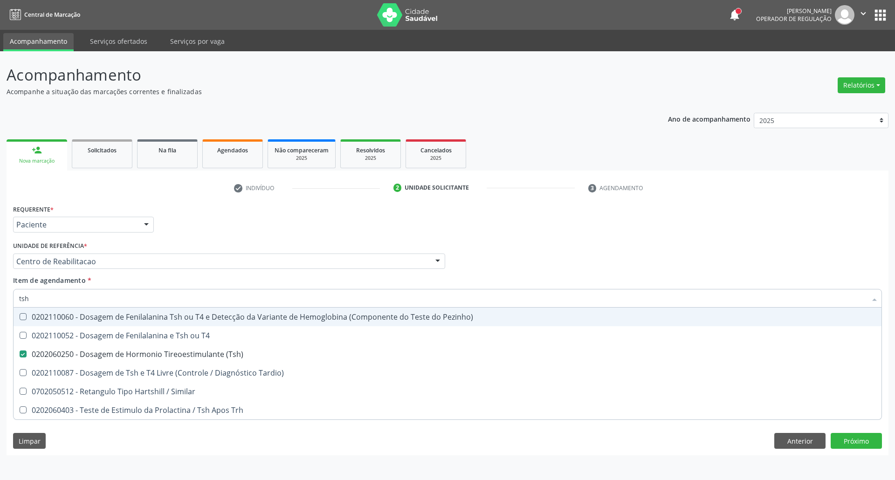
click at [129, 300] on input "tsh" at bounding box center [443, 298] width 848 height 19
type input "t"
checkbox \(Tsh\) "false"
type input "t4"
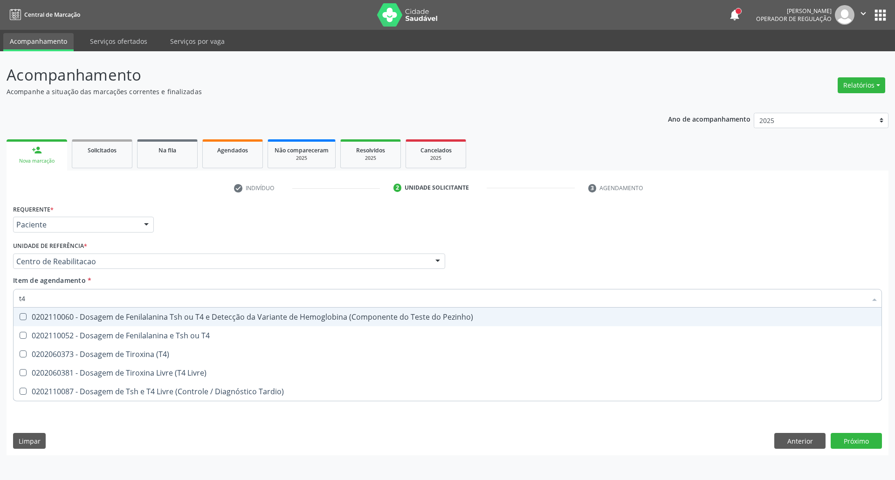
drag, startPoint x: 497, startPoint y: 250, endPoint x: 181, endPoint y: 390, distance: 345.2
click at [497, 250] on div "Profissional Solicitante Por favor, selecione a Unidade de Atendimento primeiro…" at bounding box center [448, 257] width 874 height 36
checkbox T4 "true"
checkbox \(T4\) "true"
checkbox Livre\) "true"
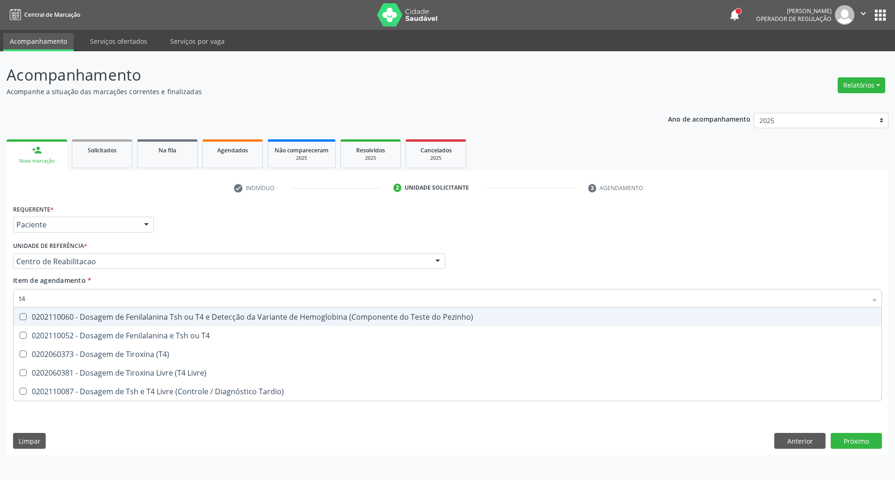
checkbox Tardio\) "true"
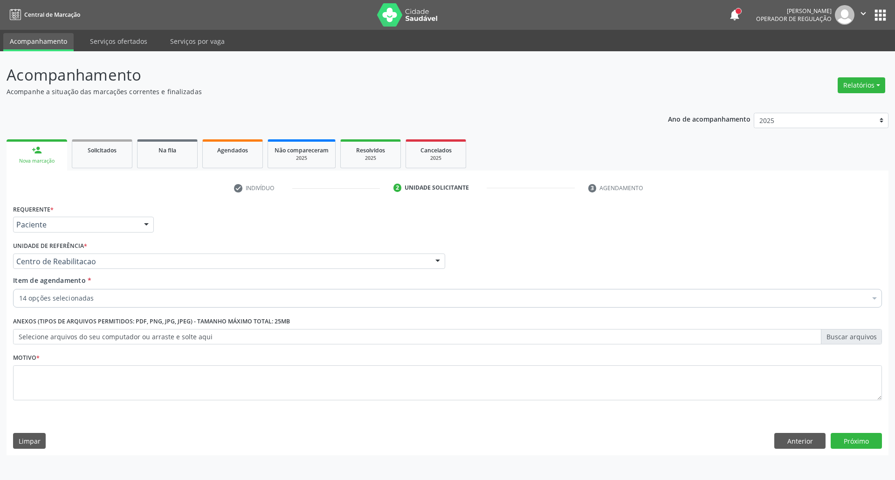
click at [93, 306] on div "14 opções selecionadas" at bounding box center [447, 298] width 869 height 19
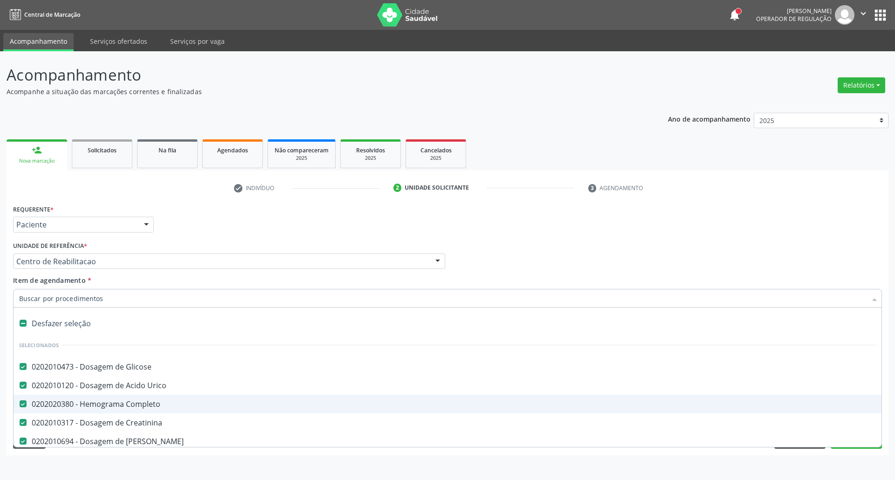
type input "t"
checkbox Triglicerideos "false"
checkbox Glicosilada "false"
checkbox \(Tsh\) "false"
type input "t4"
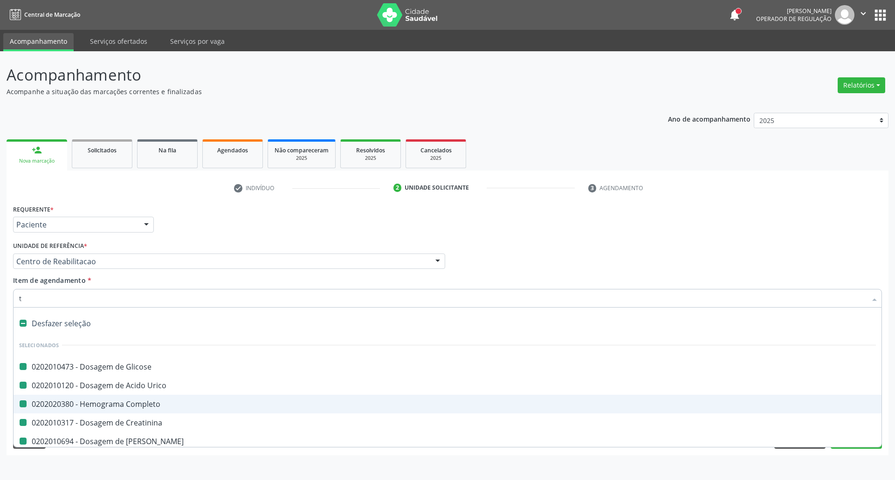
checkbox Glicose "false"
checkbox Urico "false"
checkbox Completo "false"
checkbox Creatinina "false"
checkbox Ureia "false"
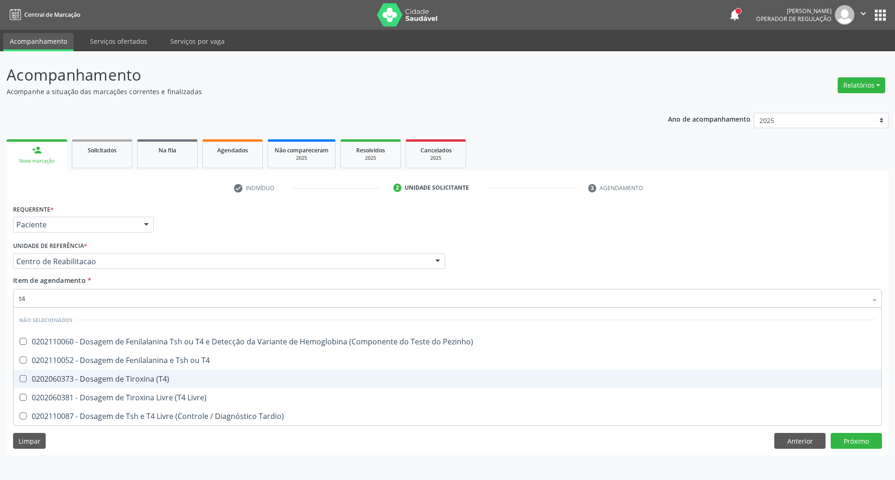
click at [260, 385] on span "0202060373 - Dosagem de Tiroxina (T4)" at bounding box center [448, 379] width 868 height 19
checkbox \(T4\) "true"
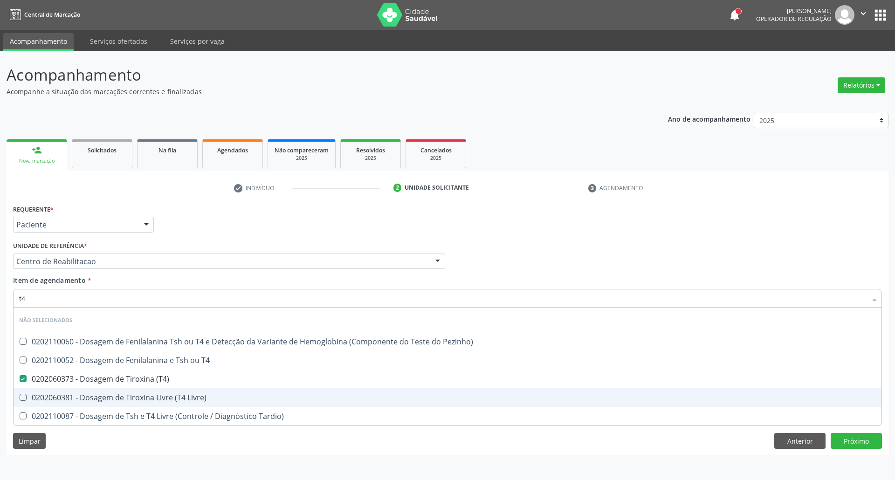
click at [120, 302] on input "t4" at bounding box center [443, 298] width 848 height 19
type input "[MEDICAL_DATA]"
checkbox Pezinho\) "false"
checkbox T4 "false"
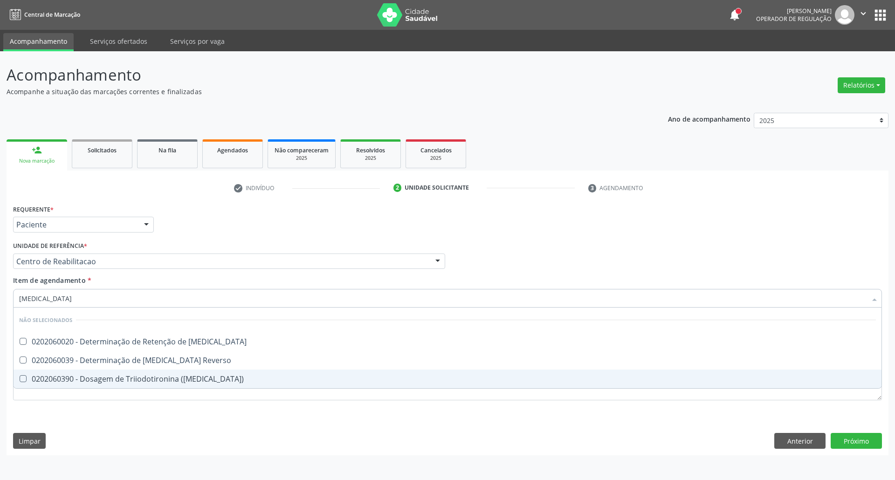
click at [118, 381] on div "0202060390 - Dosagem de Triiodotironina ([MEDICAL_DATA])" at bounding box center [447, 378] width 857 height 7
checkbox \(T3\) "true"
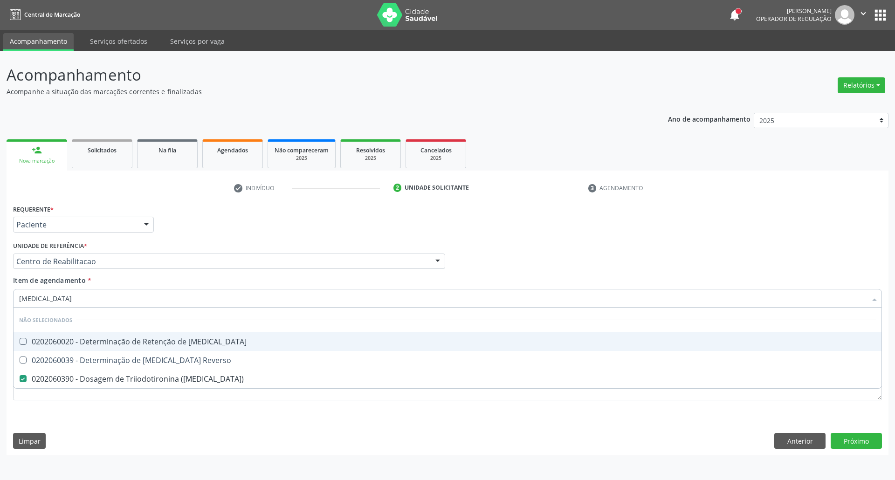
click at [98, 300] on input "[MEDICAL_DATA]" at bounding box center [443, 298] width 848 height 19
type input "p"
checkbox T3 "true"
checkbox Reverso "true"
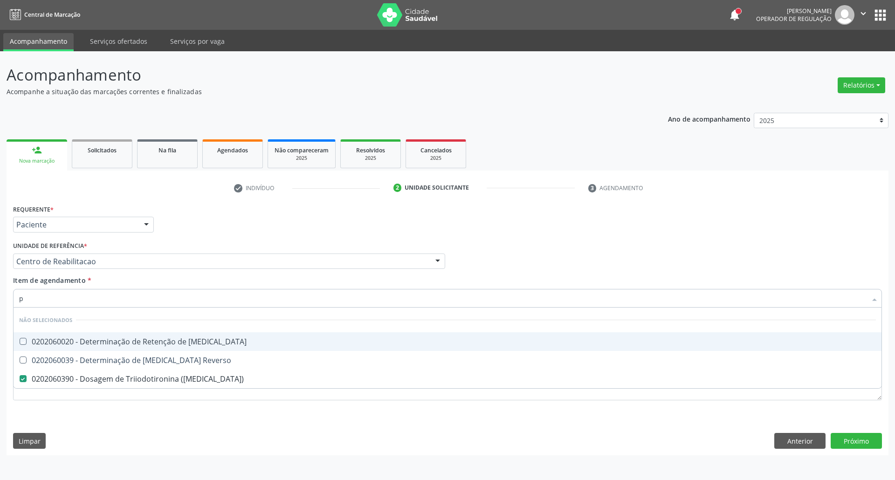
type input "pa"
checkbox T3 "false"
checkbox Reverso "false"
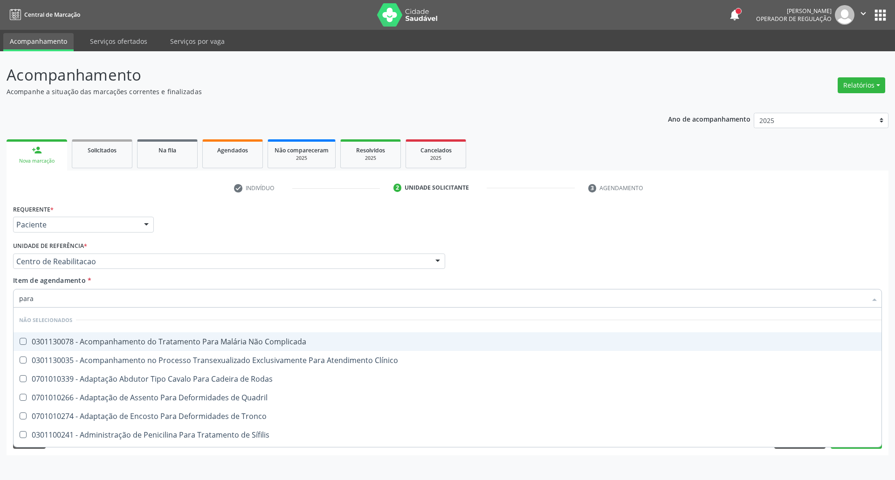
type input "paras"
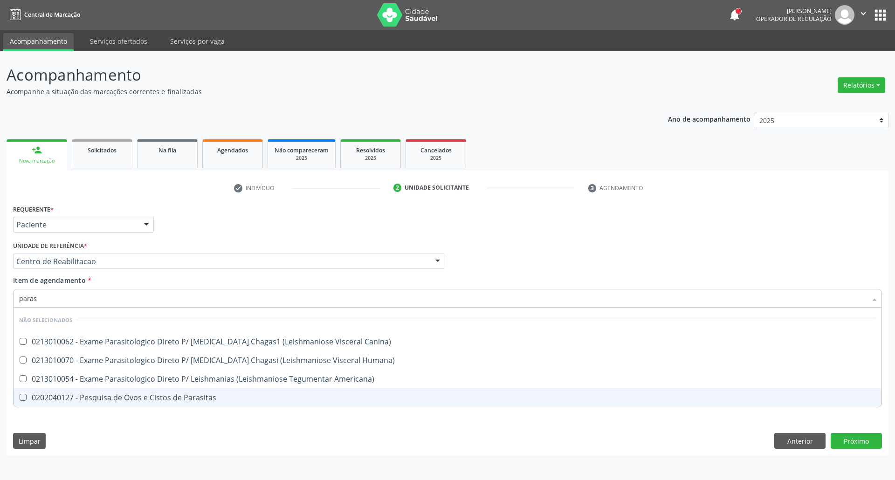
click at [97, 399] on div "0202040127 - Pesquisa de Ovos e Cistos de Parasitas" at bounding box center [447, 397] width 857 height 7
checkbox Parasitas "true"
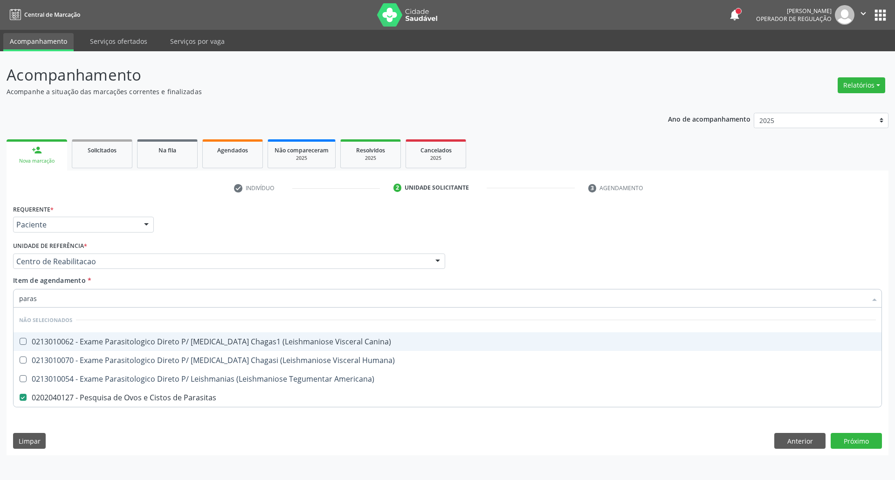
click at [56, 296] on input "paras" at bounding box center [443, 298] width 848 height 19
type input "ur"
checkbox Canina\) "true"
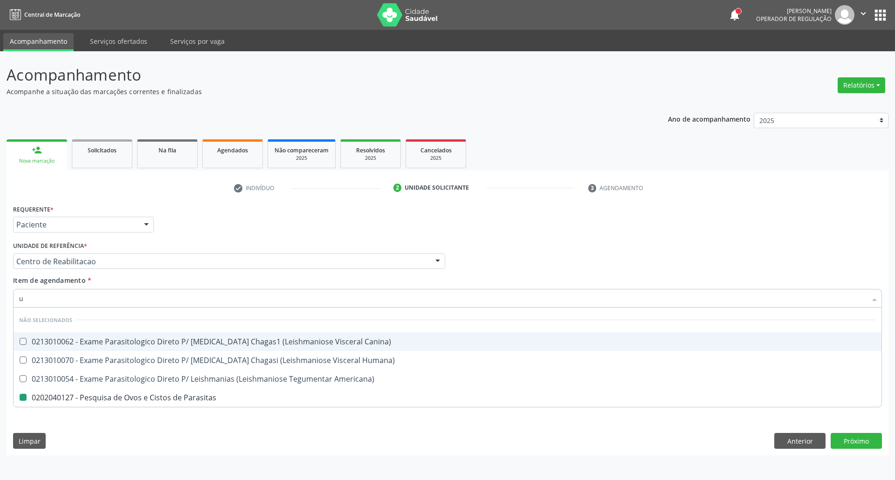
checkbox Parasitas "false"
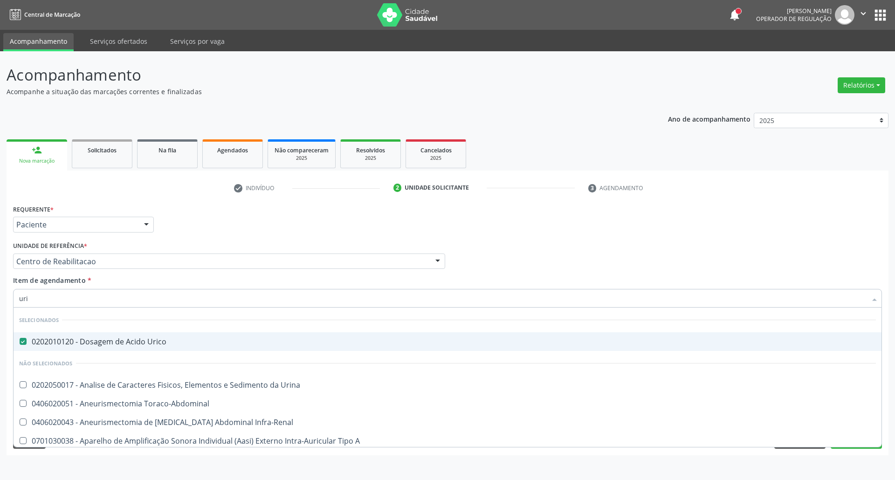
type input "urin"
checkbox Urico "false"
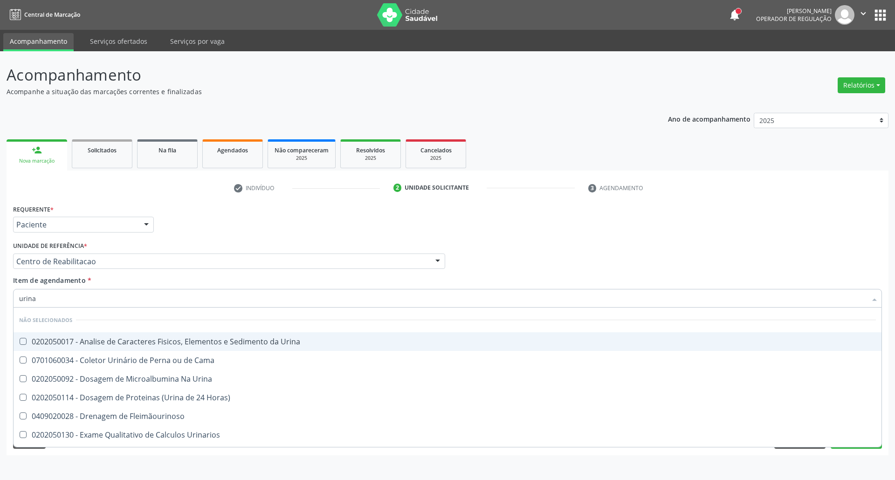
type input "urina"
drag, startPoint x: 75, startPoint y: 344, endPoint x: 68, endPoint y: 311, distance: 34.3
click at [74, 343] on div "0202050017 - Analise de Caracteres Fisicos, Elementos e Sedimento da Urina" at bounding box center [447, 341] width 857 height 7
checkbox Urina "true"
click at [68, 303] on input "urina" at bounding box center [443, 298] width 848 height 19
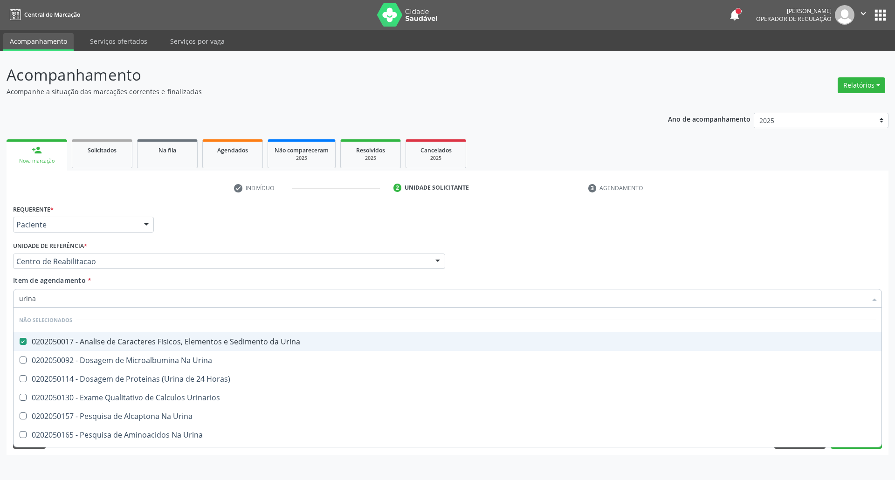
click at [68, 303] on input "urina" at bounding box center [443, 298] width 848 height 19
drag, startPoint x: 605, startPoint y: 221, endPoint x: 582, endPoint y: 247, distance: 34.3
click at [605, 222] on div "Requerente * Paciente Profissional de Saúde Paciente Nenhum resultado encontrad…" at bounding box center [448, 220] width 874 height 36
checkbox Urinarios "true"
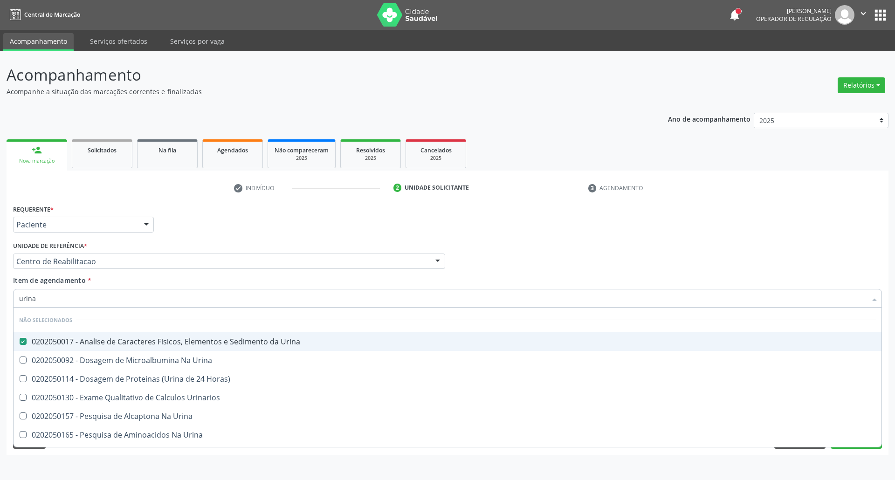
checkbox Urina "true"
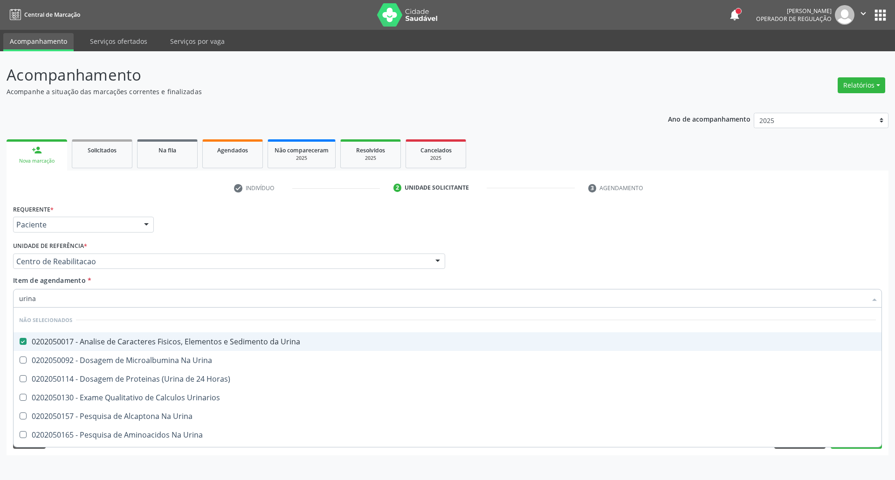
checkbox Urina "true"
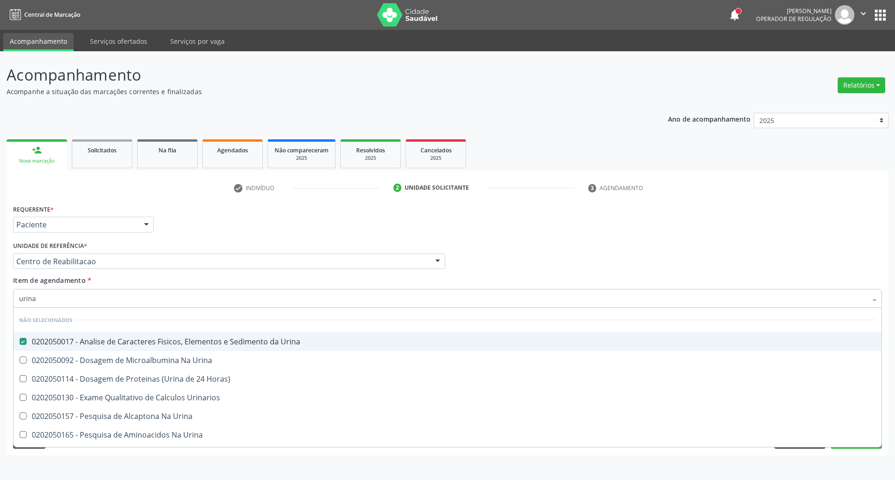
checkbox Urina "true"
checkbox Horas\) "true"
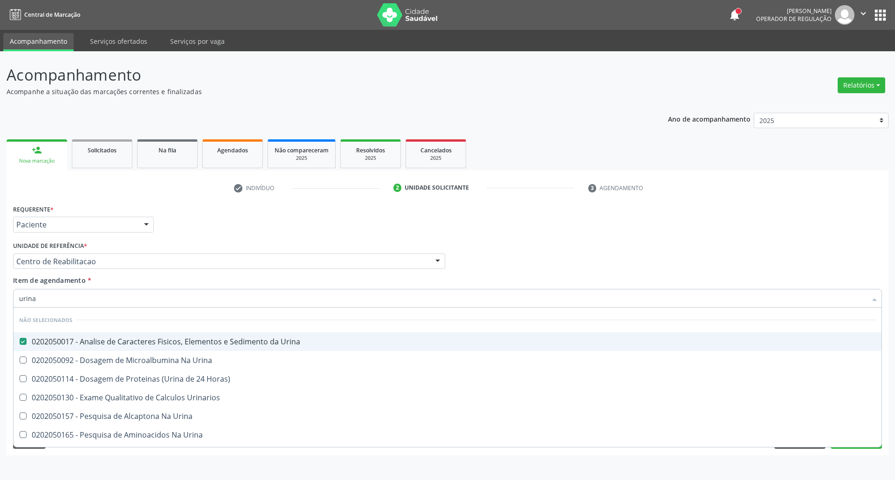
checkbox Urina "true"
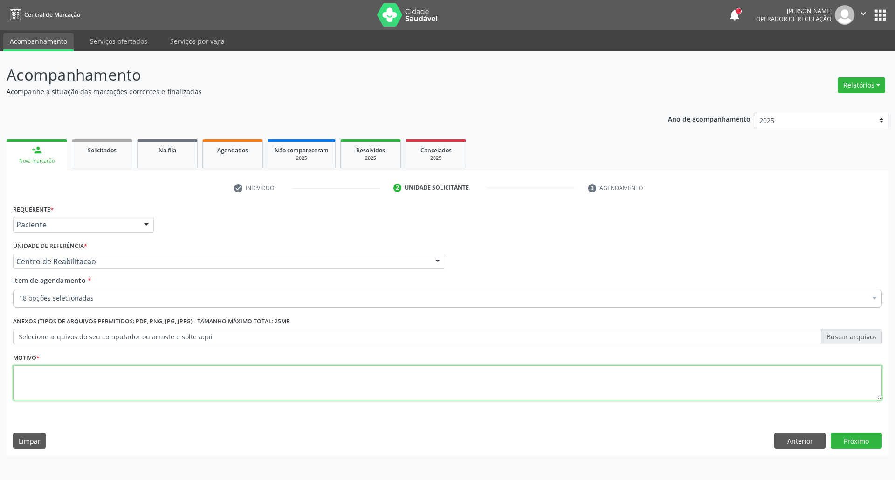
click at [230, 383] on textarea at bounding box center [447, 383] width 869 height 35
type textarea "."
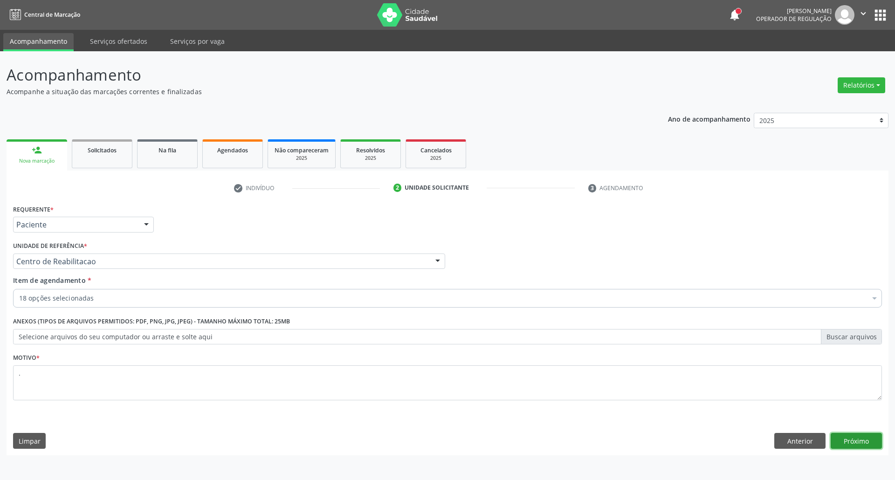
click at [851, 446] on button "Próximo" at bounding box center [856, 441] width 51 height 16
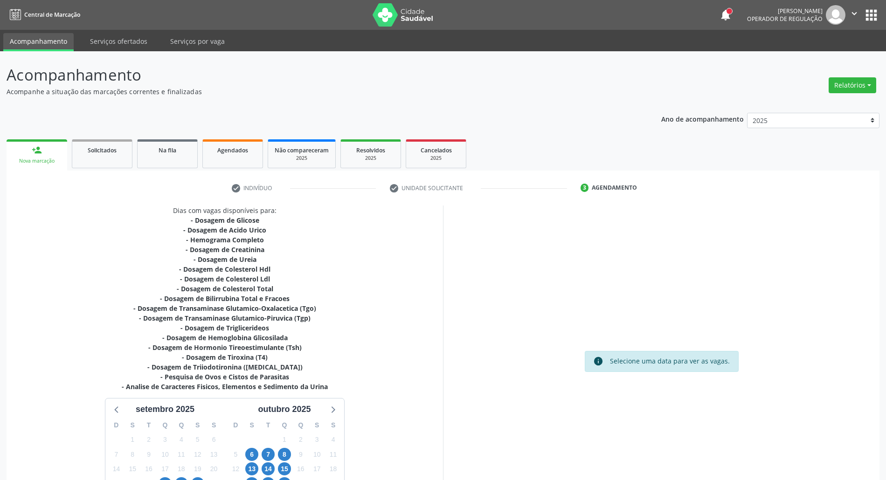
scroll to position [92, 0]
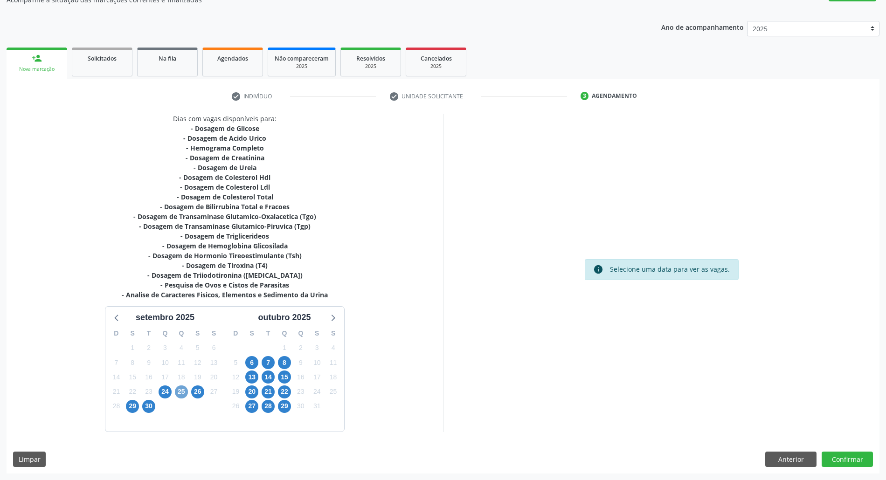
click at [180, 393] on span "25" at bounding box center [181, 392] width 13 height 13
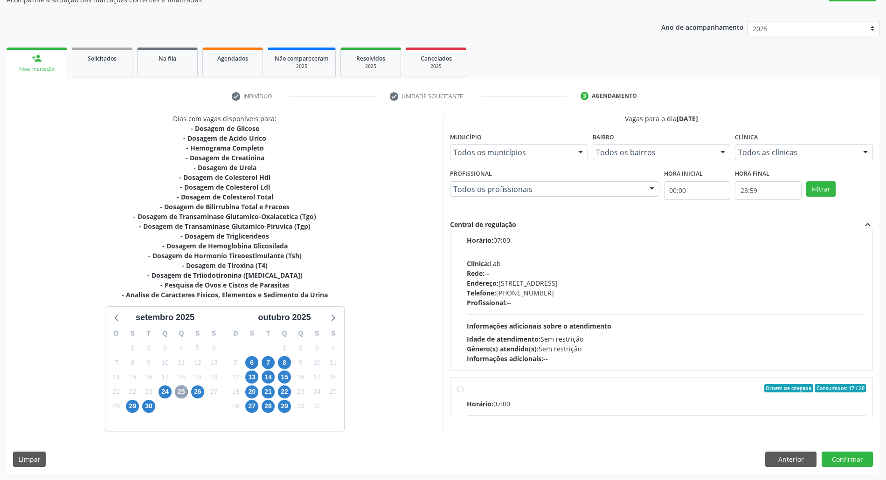
scroll to position [312, 0]
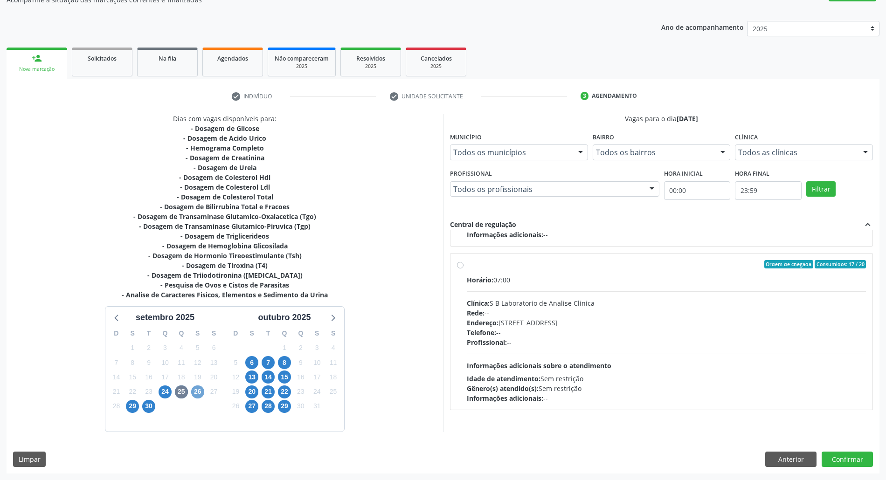
click at [200, 390] on span "26" at bounding box center [197, 392] width 13 height 13
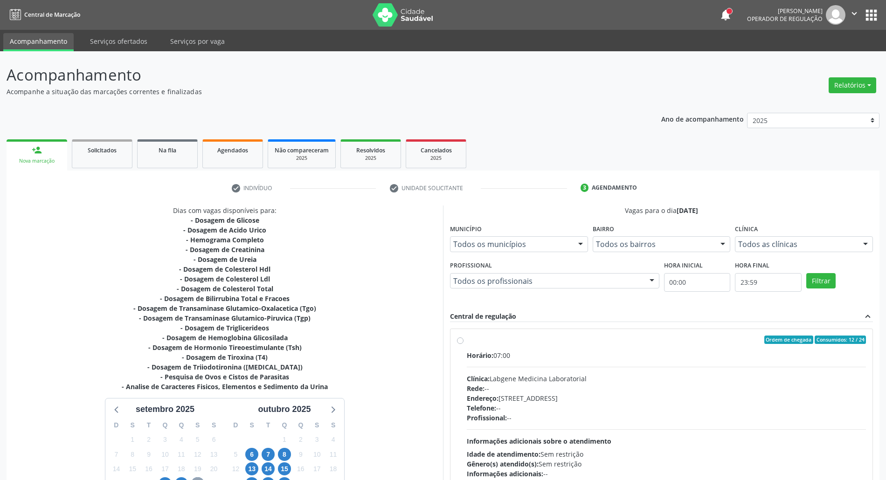
scroll to position [92, 0]
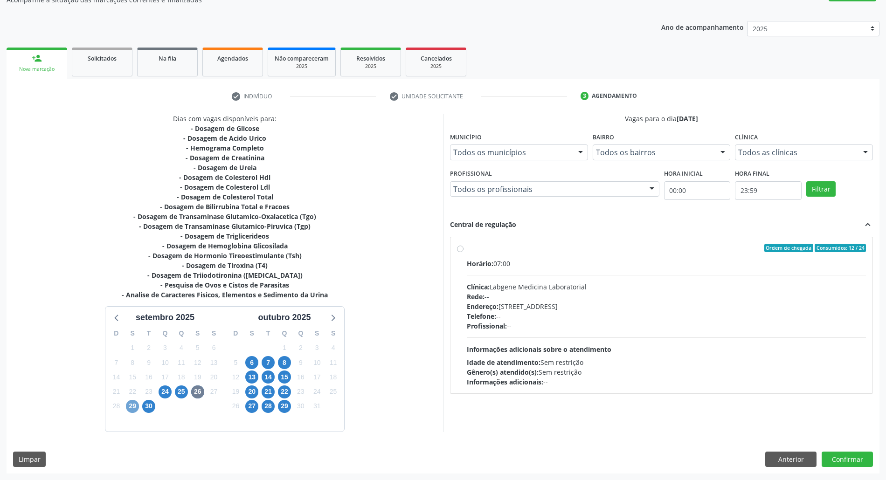
click at [131, 408] on span "29" at bounding box center [132, 406] width 13 height 13
click at [163, 392] on span "24" at bounding box center [165, 392] width 13 height 13
click at [142, 402] on div "30" at bounding box center [148, 406] width 13 height 14
click at [134, 405] on span "29" at bounding box center [132, 406] width 13 height 13
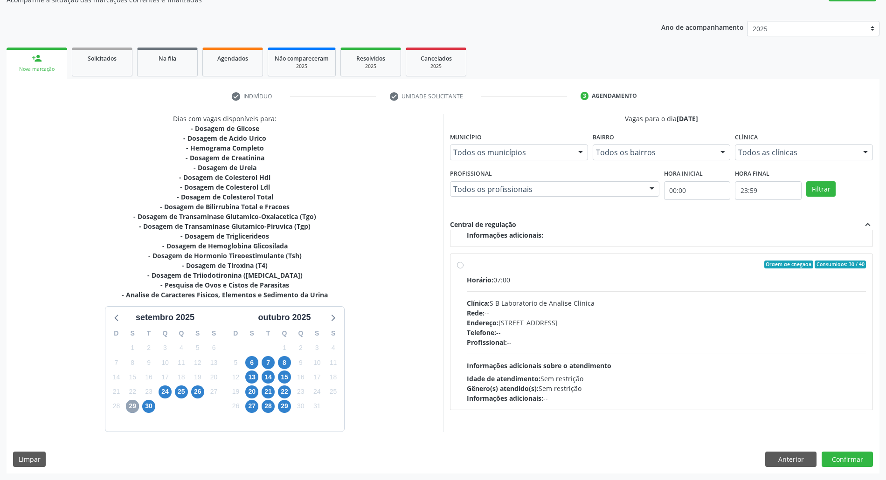
scroll to position [0, 0]
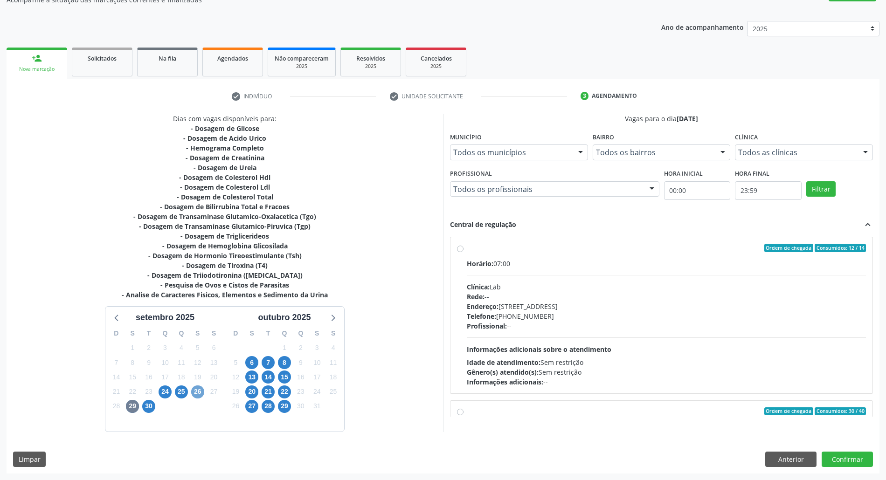
click at [200, 392] on span "26" at bounding box center [197, 392] width 13 height 13
click at [178, 388] on span "25" at bounding box center [181, 392] width 13 height 13
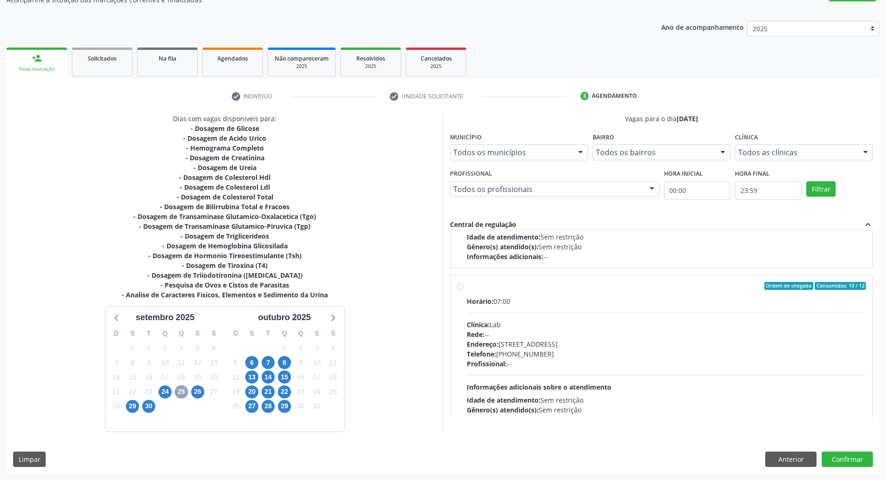
scroll to position [1, 0]
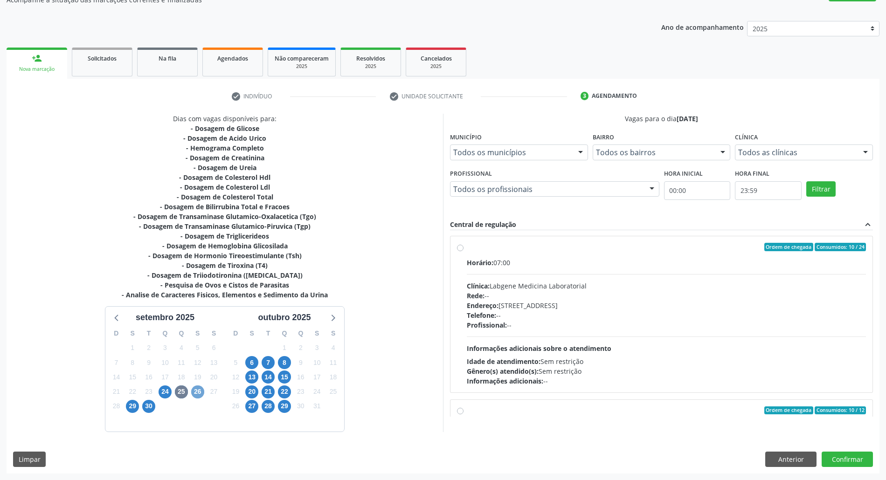
click at [202, 389] on span "26" at bounding box center [197, 392] width 13 height 13
click at [638, 286] on div "Clínica: Labgene Medicina Laboratorial" at bounding box center [666, 287] width 399 height 10
click at [463, 252] on input "Ordem de chegada Consumidos: 12 / 24 Horário: 07:00 Clínica: Labgene Medicina L…" at bounding box center [460, 248] width 7 height 8
radio input "true"
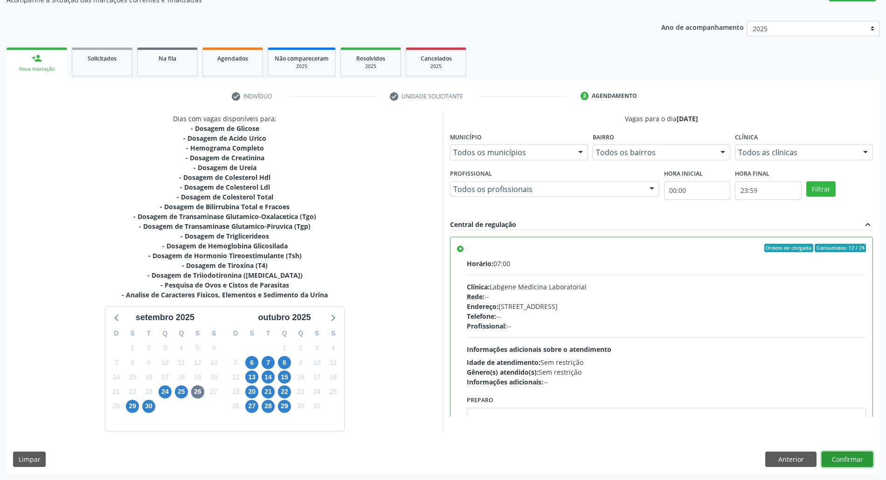
click at [847, 457] on button "Confirmar" at bounding box center [846, 460] width 51 height 16
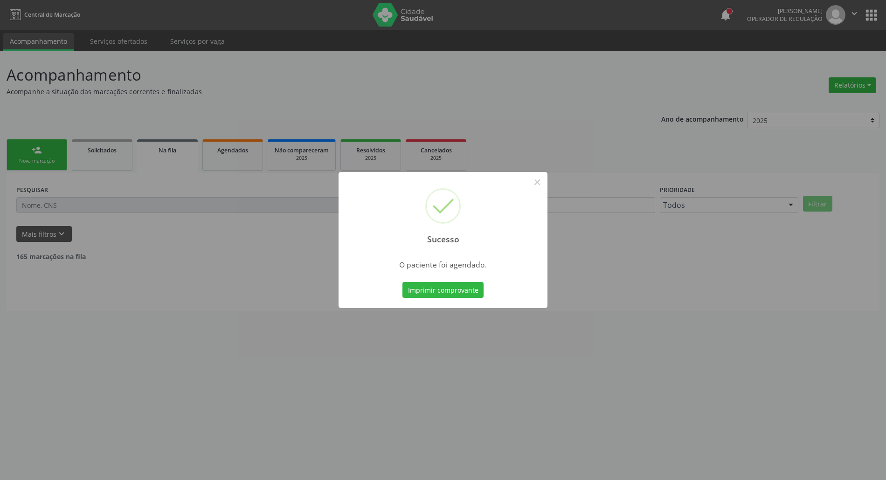
scroll to position [0, 0]
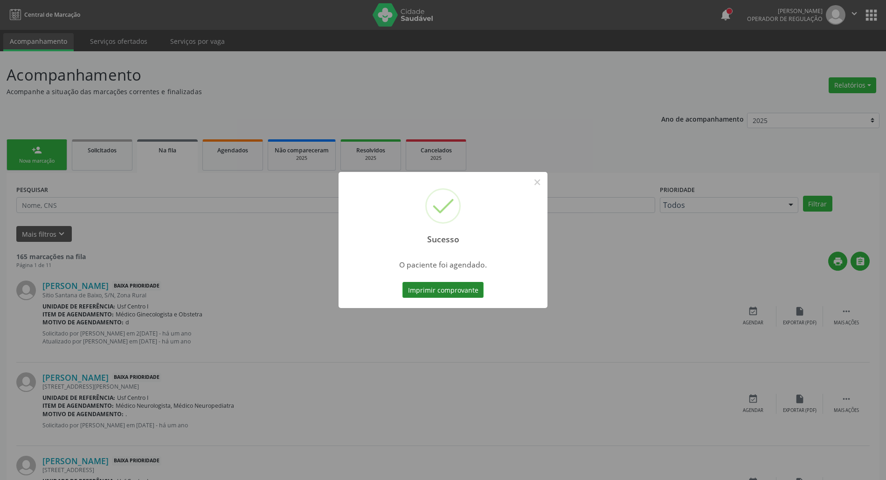
click at [428, 291] on button "Imprimir comprovante" at bounding box center [442, 290] width 81 height 16
